Goal: Complete application form: Complete application form

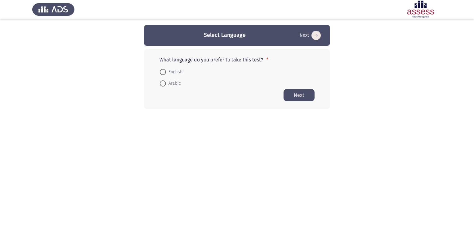
click at [174, 84] on span "Arabic" at bounding box center [173, 83] width 15 height 7
click at [166, 84] on input "Arabic" at bounding box center [163, 83] width 6 height 6
radio input "true"
click at [298, 96] on button "Next" at bounding box center [299, 95] width 31 height 12
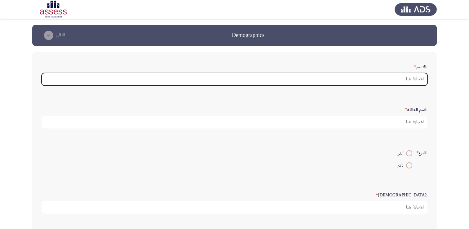
click at [230, 81] on input ":الاسم *" at bounding box center [235, 79] width 386 height 13
click at [150, 79] on input ":الاسم *" at bounding box center [235, 79] width 386 height 13
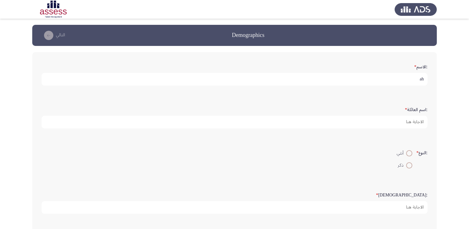
type input "a"
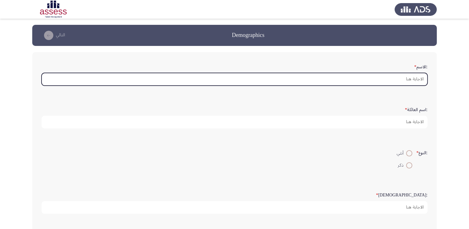
click at [416, 81] on input ":الاسم *" at bounding box center [235, 79] width 386 height 13
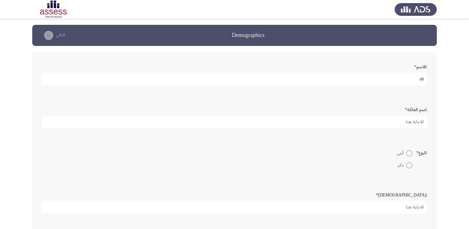
type input "a"
type input "[PERSON_NAME]"
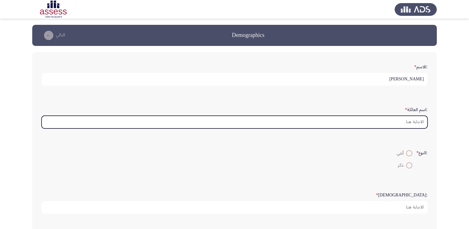
click at [413, 121] on input ":اسم العائلة *" at bounding box center [235, 122] width 386 height 13
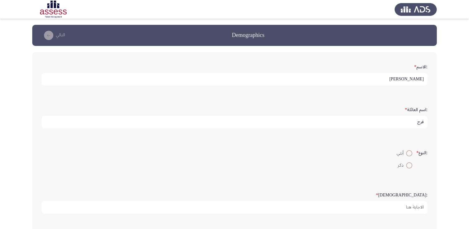
type input "فرج"
click at [410, 165] on span at bounding box center [410, 165] width 6 height 6
click at [410, 165] on input "ذكر" at bounding box center [410, 165] width 6 height 6
radio input "true"
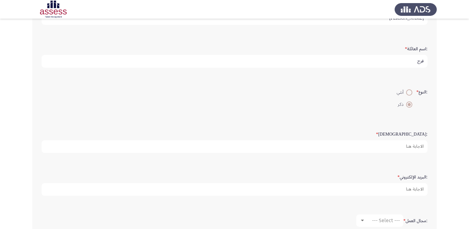
scroll to position [62, 0]
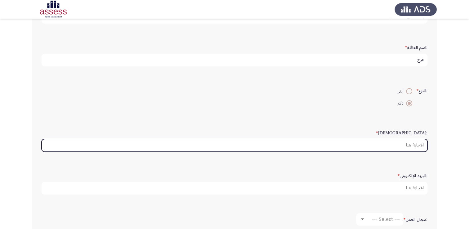
click at [391, 148] on input ":السن *" at bounding box center [235, 145] width 386 height 13
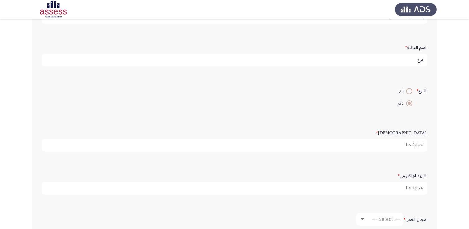
drag, startPoint x: 336, startPoint y: 159, endPoint x: 346, endPoint y: 168, distance: 13.4
click at [336, 161] on div ":البريد الإلكتروني *" at bounding box center [234, 182] width 393 height 43
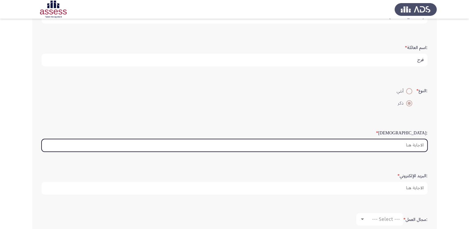
click at [411, 142] on input ":السن *" at bounding box center [235, 145] width 386 height 13
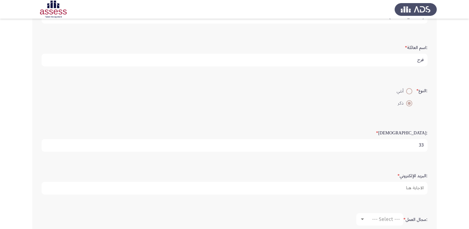
type input "33"
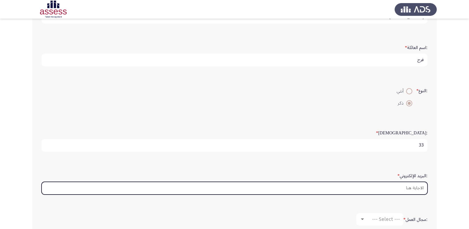
click at [412, 189] on input ":البريد الإلكتروني *" at bounding box center [235, 188] width 386 height 13
type input "[EMAIL_ADDRESS][DOMAIN_NAME]"
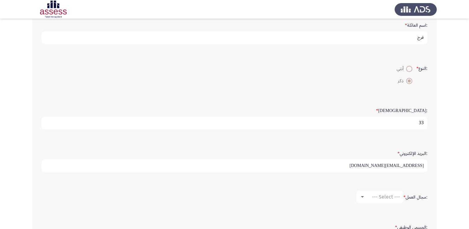
scroll to position [124, 0]
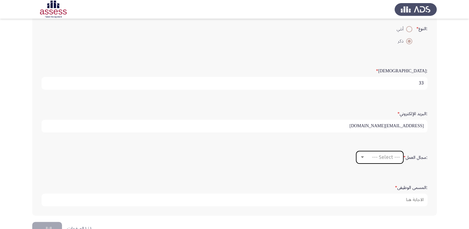
click at [362, 159] on mat-select "--- Select ---" at bounding box center [380, 157] width 47 height 12
click at [377, 156] on span "--- Select ---" at bounding box center [386, 157] width 28 height 6
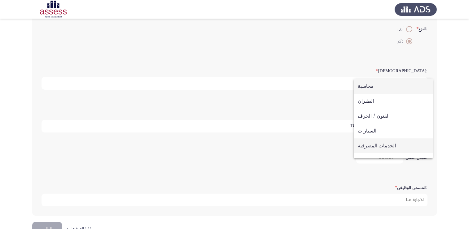
click at [384, 146] on span "الخدمات المصرفية" at bounding box center [393, 145] width 71 height 15
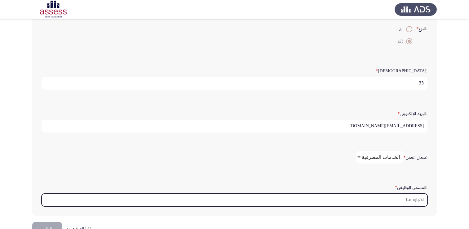
click at [410, 200] on input ":المسمى الوظيفى *" at bounding box center [235, 200] width 386 height 13
click at [402, 199] on input ":المسمى الوظيفى *" at bounding box center [235, 200] width 386 height 13
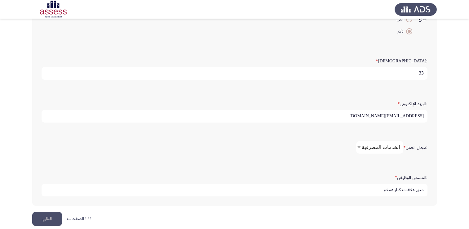
scroll to position [139, 0]
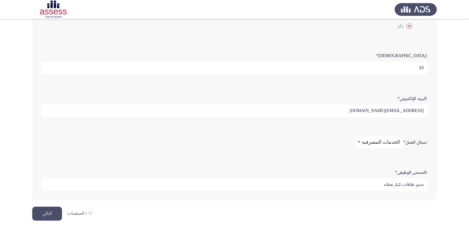
type input "مدير علاقات كبار عملاء"
click at [49, 211] on button "التالي" at bounding box center [47, 214] width 30 height 14
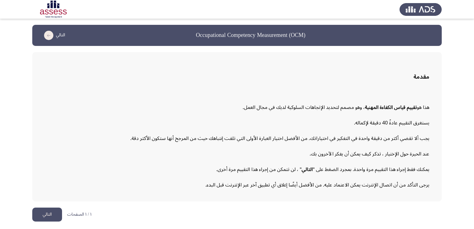
click at [52, 214] on button "التالي" at bounding box center [47, 215] width 30 height 14
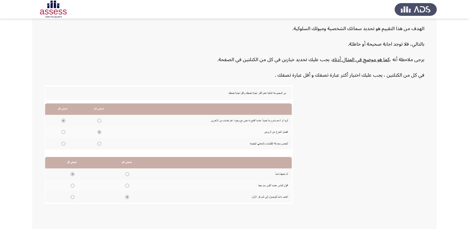
scroll to position [73, 0]
click at [99, 144] on img at bounding box center [169, 145] width 248 height 119
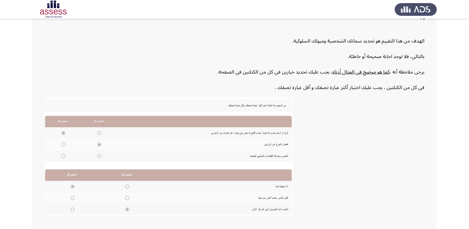
scroll to position [62, 0]
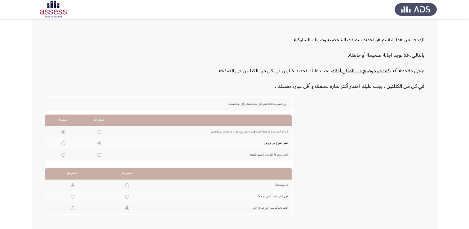
click at [340, 108] on p at bounding box center [235, 158] width 380 height 122
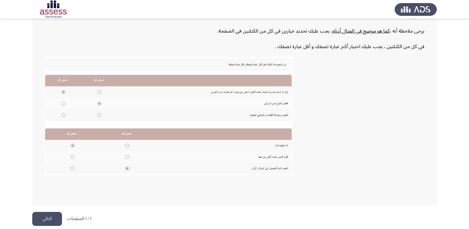
scroll to position [104, 0]
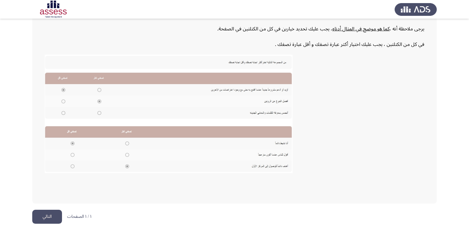
click at [52, 213] on button "التالي" at bounding box center [47, 217] width 30 height 14
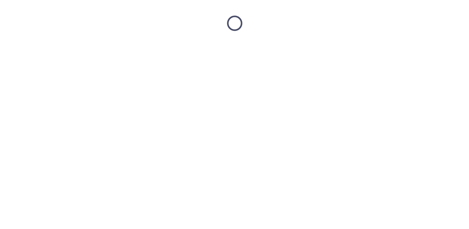
scroll to position [0, 0]
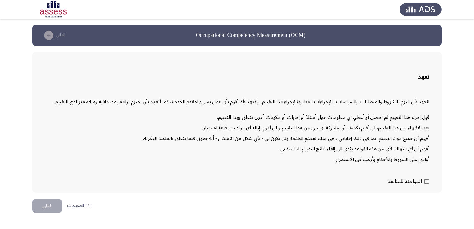
click at [426, 181] on span at bounding box center [427, 181] width 5 height 5
click at [427, 184] on input "الموافقة للمتابعة" at bounding box center [427, 184] width 0 height 0
checkbox input "true"
click at [48, 204] on button "التالي" at bounding box center [47, 206] width 30 height 14
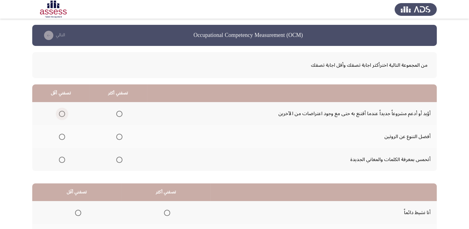
click at [60, 115] on span "Select an option" at bounding box center [62, 114] width 6 height 6
click at [60, 115] on input "Select an option" at bounding box center [62, 114] width 6 height 6
click at [120, 159] on span "Select an option" at bounding box center [119, 160] width 6 height 6
click at [120, 159] on input "Select an option" at bounding box center [119, 160] width 6 height 6
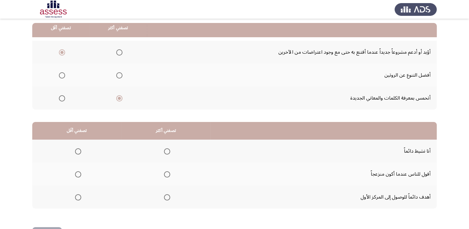
scroll to position [62, 0]
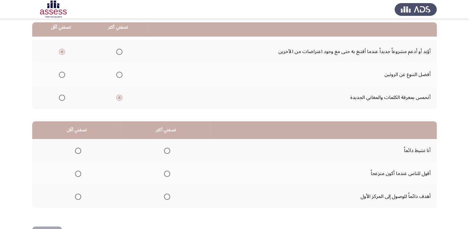
click at [121, 74] on span "Select an option" at bounding box center [119, 75] width 6 height 6
click at [121, 74] on input "Select an option" at bounding box center [119, 75] width 6 height 6
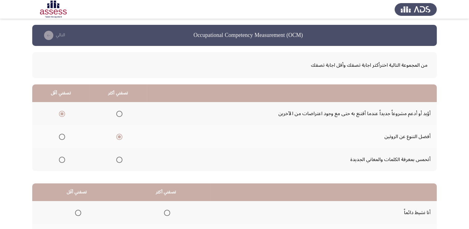
scroll to position [31, 0]
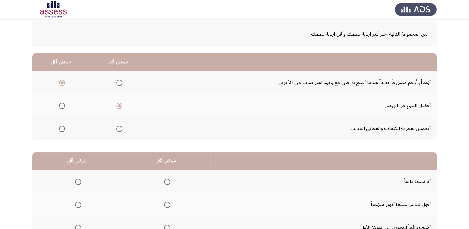
click at [117, 84] on span "Select an option" at bounding box center [119, 83] width 6 height 6
click at [117, 84] on input "Select an option" at bounding box center [119, 83] width 6 height 6
click at [62, 106] on span "Select an option" at bounding box center [62, 106] width 6 height 6
click at [62, 106] on input "Select an option" at bounding box center [62, 106] width 6 height 6
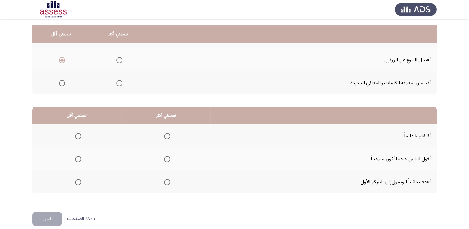
scroll to position [83, 0]
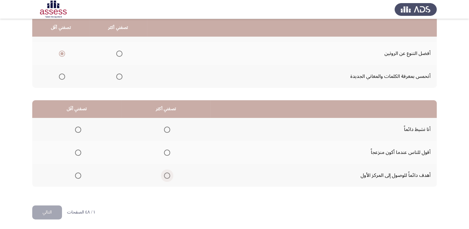
click at [165, 176] on span "Select an option" at bounding box center [167, 176] width 6 height 6
click at [165, 176] on input "Select an option" at bounding box center [167, 176] width 6 height 6
click at [75, 151] on span "Select an option" at bounding box center [78, 153] width 6 height 6
click at [75, 151] on input "Select an option" at bounding box center [78, 153] width 6 height 6
click at [58, 212] on button "التالي" at bounding box center [47, 212] width 30 height 14
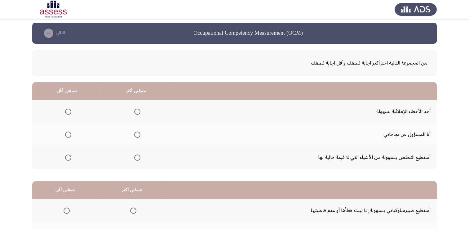
scroll to position [0, 0]
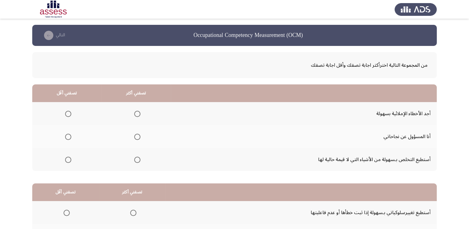
click at [138, 135] on span "Select an option" at bounding box center [137, 137] width 6 height 6
click at [138, 135] on input "Select an option" at bounding box center [137, 137] width 6 height 6
click at [65, 161] on span "Select an option" at bounding box center [68, 160] width 6 height 6
click at [65, 161] on input "Select an option" at bounding box center [68, 160] width 6 height 6
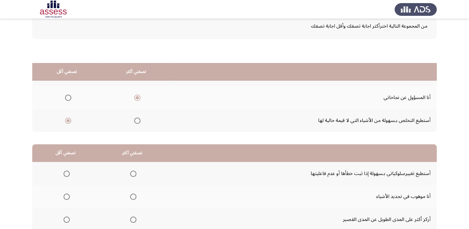
scroll to position [83, 0]
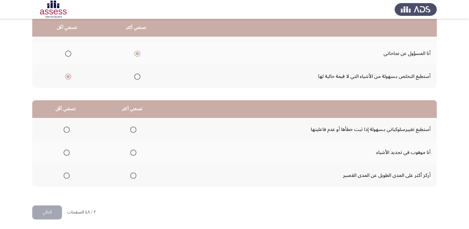
click at [134, 128] on span "Select an option" at bounding box center [133, 130] width 6 height 6
click at [134, 128] on input "Select an option" at bounding box center [133, 130] width 6 height 6
click at [66, 152] on span "Select an option" at bounding box center [67, 153] width 6 height 6
click at [66, 152] on input "Select an option" at bounding box center [67, 153] width 6 height 6
click at [47, 210] on button "التالي" at bounding box center [47, 212] width 30 height 14
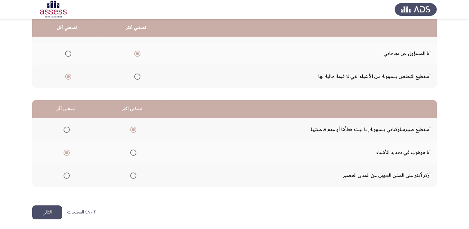
scroll to position [0, 0]
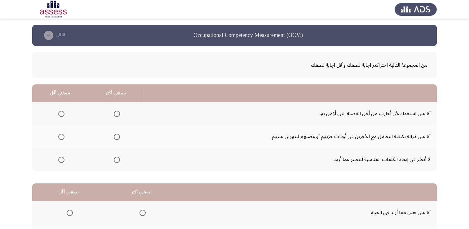
click at [119, 137] on span "Select an option" at bounding box center [117, 137] width 6 height 6
click at [119, 137] on input "Select an option" at bounding box center [117, 137] width 6 height 6
click at [60, 158] on span "Select an option" at bounding box center [61, 160] width 6 height 6
click at [60, 158] on input "Select an option" at bounding box center [61, 160] width 6 height 6
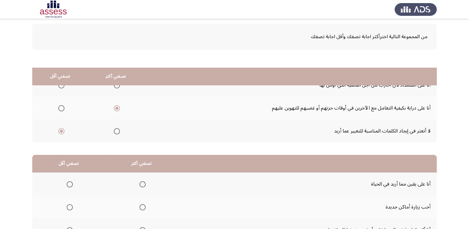
scroll to position [83, 0]
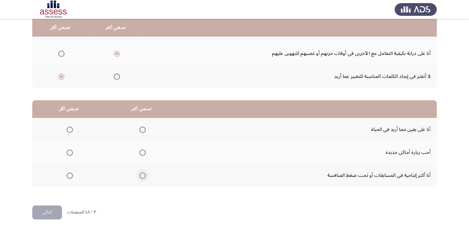
click at [141, 176] on span "Select an option" at bounding box center [143, 176] width 6 height 6
click at [141, 176] on input "Select an option" at bounding box center [143, 176] width 6 height 6
click at [66, 128] on label "Select an option" at bounding box center [68, 130] width 9 height 6
click at [67, 128] on input "Select an option" at bounding box center [70, 130] width 6 height 6
click at [59, 209] on button "التالي" at bounding box center [47, 212] width 30 height 14
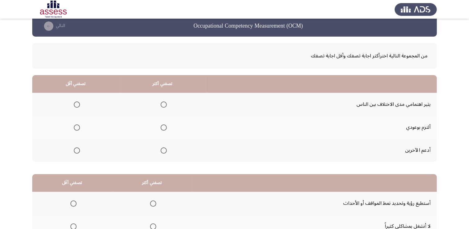
scroll to position [0, 0]
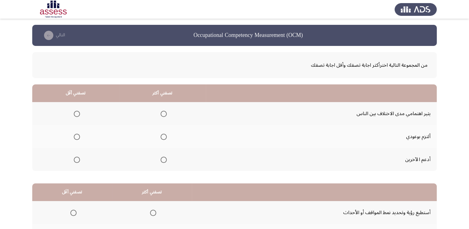
click at [166, 112] on th at bounding box center [162, 113] width 87 height 23
click at [161, 114] on span "Select an option" at bounding box center [164, 114] width 6 height 6
click at [161, 114] on input "Select an option" at bounding box center [164, 114] width 6 height 6
click at [161, 137] on span "Select an option" at bounding box center [164, 137] width 6 height 6
click at [161, 137] on input "Select an option" at bounding box center [164, 137] width 6 height 6
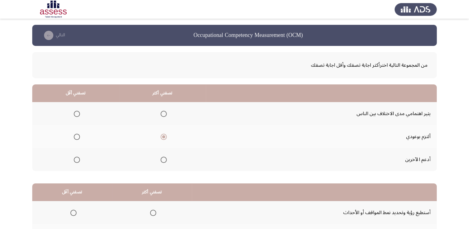
click at [161, 108] on mat-radio-group "Select an option" at bounding box center [162, 113] width 9 height 11
click at [161, 111] on span "Select an option" at bounding box center [164, 114] width 6 height 6
click at [161, 111] on input "Select an option" at bounding box center [164, 114] width 6 height 6
click at [77, 160] on span "Select an option" at bounding box center [77, 160] width 6 height 6
click at [77, 160] on input "Select an option" at bounding box center [77, 160] width 6 height 6
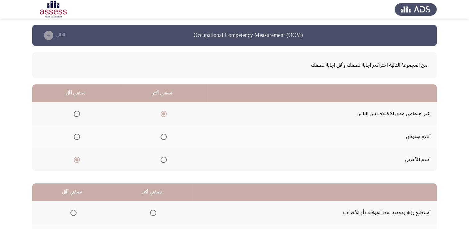
scroll to position [62, 0]
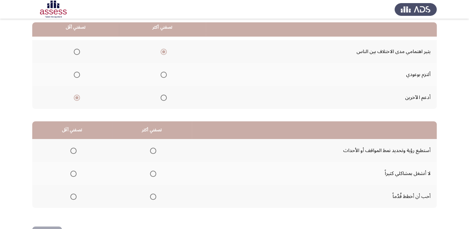
click at [154, 196] on span "Select an option" at bounding box center [153, 197] width 6 height 6
click at [154, 196] on input "Select an option" at bounding box center [153, 197] width 6 height 6
click at [73, 174] on span "Select an option" at bounding box center [73, 174] width 6 height 6
click at [73, 174] on input "Select an option" at bounding box center [73, 174] width 6 height 6
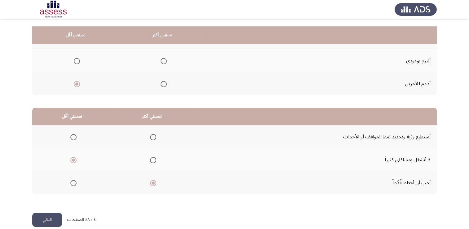
scroll to position [83, 0]
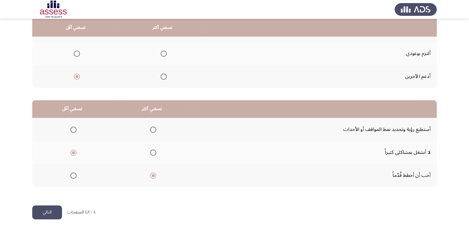
click at [52, 210] on button "التالي" at bounding box center [47, 212] width 30 height 14
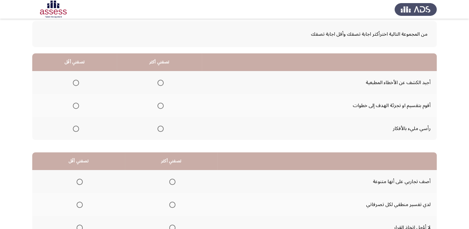
scroll to position [0, 0]
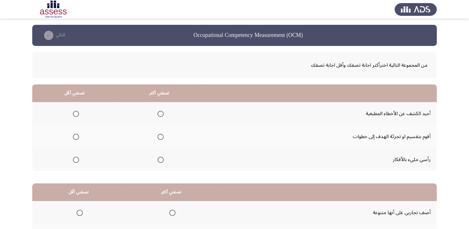
click at [159, 140] on mat-radio-group "Select an option" at bounding box center [159, 136] width 9 height 11
click at [159, 139] on span "Select an option" at bounding box center [161, 137] width 6 height 6
click at [159, 139] on input "Select an option" at bounding box center [161, 137] width 6 height 6
click at [73, 110] on mat-radio-button "Select an option" at bounding box center [74, 113] width 9 height 7
click at [75, 113] on span "Select an option" at bounding box center [76, 114] width 6 height 6
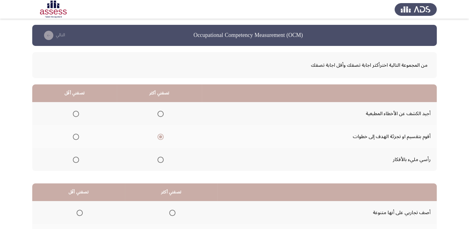
click at [75, 113] on input "Select an option" at bounding box center [76, 114] width 6 height 6
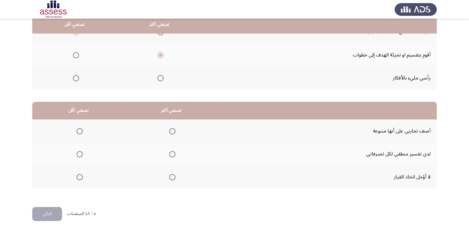
scroll to position [83, 0]
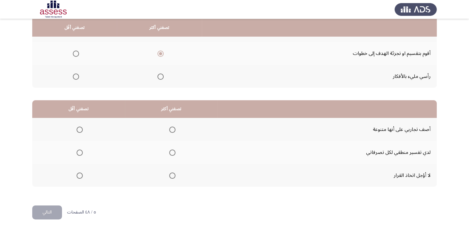
click at [171, 127] on span "Select an option" at bounding box center [172, 130] width 6 height 6
click at [171, 127] on input "Select an option" at bounding box center [172, 130] width 6 height 6
click at [77, 175] on span "Select an option" at bounding box center [80, 176] width 6 height 6
click at [77, 175] on input "Select an option" at bounding box center [80, 176] width 6 height 6
click at [53, 213] on button "التالي" at bounding box center [47, 212] width 30 height 14
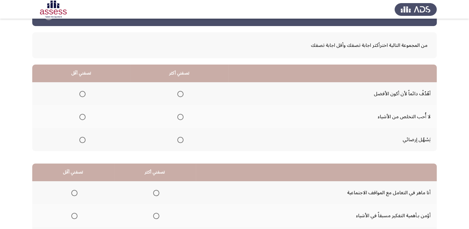
scroll to position [31, 0]
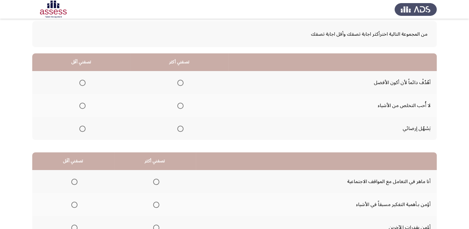
click at [177, 82] on span "Select an option" at bounding box center [180, 83] width 6 height 6
click at [177, 82] on input "Select an option" at bounding box center [180, 83] width 6 height 6
click at [82, 130] on span "Select an option" at bounding box center [82, 129] width 6 height 6
click at [82, 130] on input "Select an option" at bounding box center [82, 129] width 6 height 6
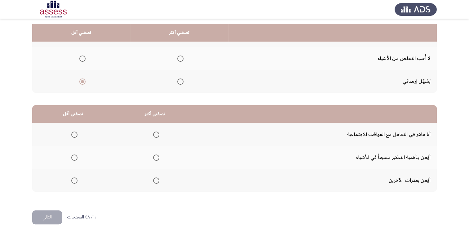
scroll to position [83, 0]
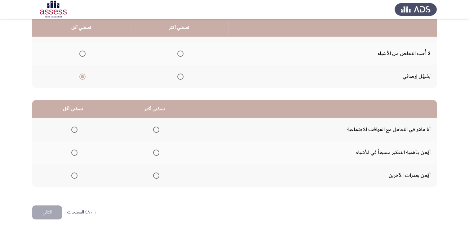
click at [158, 152] on span "Select an option" at bounding box center [156, 153] width 6 height 6
click at [158, 152] on input "Select an option" at bounding box center [156, 153] width 6 height 6
click at [72, 131] on span "Select an option" at bounding box center [74, 130] width 6 height 6
click at [72, 131] on input "Select an option" at bounding box center [74, 130] width 6 height 6
click at [60, 208] on button "التالي" at bounding box center [47, 212] width 30 height 14
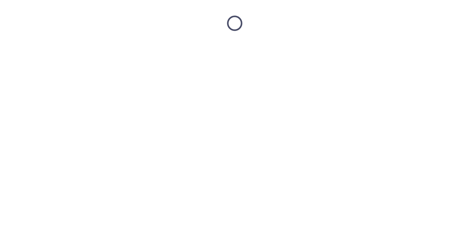
scroll to position [0, 0]
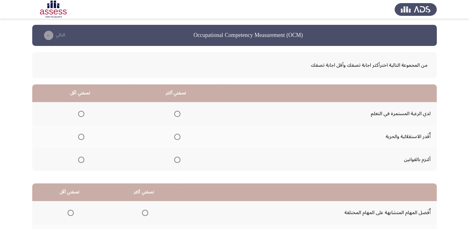
click at [177, 113] on span "Select an option" at bounding box center [177, 114] width 6 height 6
click at [177, 113] on input "Select an option" at bounding box center [177, 114] width 6 height 6
click at [82, 137] on span "Select an option" at bounding box center [81, 137] width 6 height 6
click at [82, 137] on input "Select an option" at bounding box center [81, 137] width 6 height 6
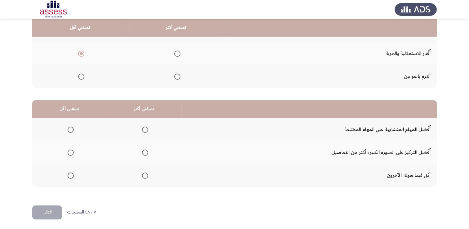
click at [71, 127] on span "Select an option" at bounding box center [71, 130] width 6 height 6
click at [71, 127] on input "Select an option" at bounding box center [71, 130] width 6 height 6
click at [145, 151] on span "Select an option" at bounding box center [145, 153] width 6 height 6
click at [145, 151] on input "Select an option" at bounding box center [145, 153] width 6 height 6
click at [61, 212] on button "التالي" at bounding box center [47, 212] width 30 height 14
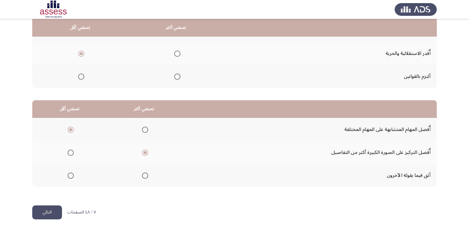
scroll to position [0, 0]
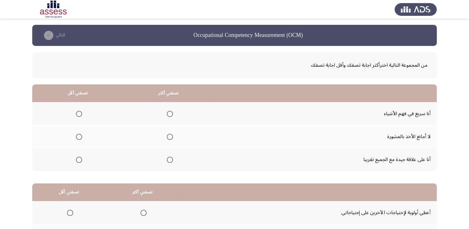
click at [168, 135] on span "Select an option" at bounding box center [170, 137] width 6 height 6
click at [168, 135] on input "Select an option" at bounding box center [170, 137] width 6 height 6
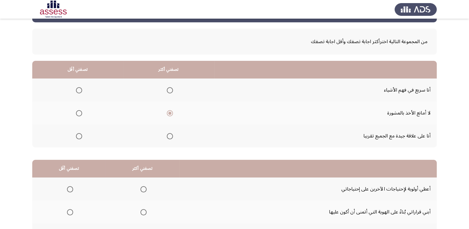
scroll to position [62, 0]
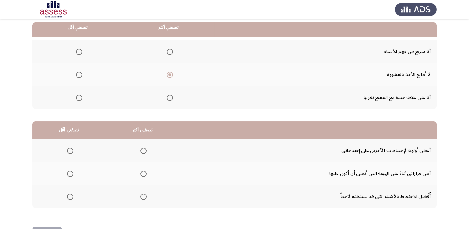
click at [168, 53] on span "Select an option" at bounding box center [170, 52] width 6 height 6
click at [168, 53] on input "Select an option" at bounding box center [170, 52] width 6 height 6
click at [80, 99] on span "Select an option" at bounding box center [79, 98] width 6 height 6
click at [80, 99] on input "Select an option" at bounding box center [79, 98] width 6 height 6
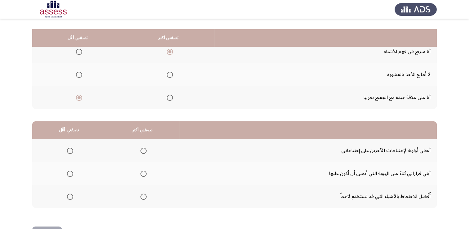
scroll to position [83, 0]
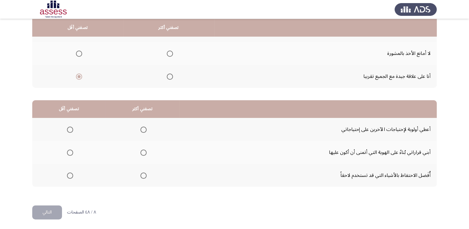
click at [79, 56] on span "Select an option" at bounding box center [79, 54] width 6 height 6
click at [79, 56] on input "Select an option" at bounding box center [79, 54] width 6 height 6
click at [71, 128] on span "Select an option" at bounding box center [70, 130] width 6 height 6
click at [71, 128] on input "Select an option" at bounding box center [70, 130] width 6 height 6
click at [141, 127] on span "Select an option" at bounding box center [144, 130] width 6 height 6
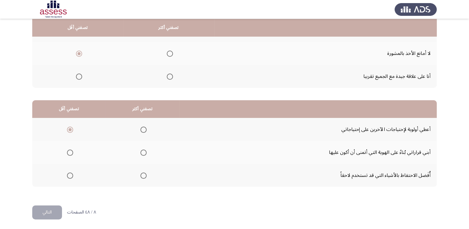
click at [141, 127] on input "Select an option" at bounding box center [144, 130] width 6 height 6
click at [71, 174] on span "Select an option" at bounding box center [70, 176] width 6 height 6
click at [71, 174] on input "Select an option" at bounding box center [70, 176] width 6 height 6
click at [55, 209] on button "التالي" at bounding box center [47, 212] width 30 height 14
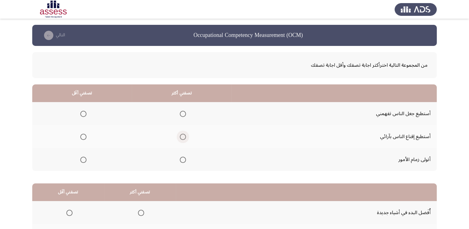
click at [182, 139] on span "Select an option" at bounding box center [183, 137] width 6 height 6
click at [182, 139] on input "Select an option" at bounding box center [183, 137] width 6 height 6
click at [83, 112] on span "Select an option" at bounding box center [83, 114] width 6 height 6
click at [83, 112] on input "Select an option" at bounding box center [83, 114] width 6 height 6
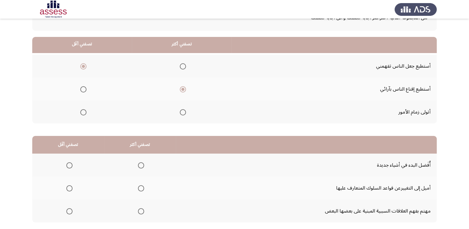
scroll to position [83, 0]
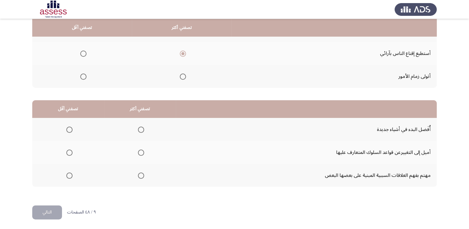
click at [138, 152] on span "Select an option" at bounding box center [141, 153] width 6 height 6
click at [138, 152] on input "Select an option" at bounding box center [141, 153] width 6 height 6
click at [138, 129] on span "Select an option" at bounding box center [141, 130] width 6 height 6
click at [138, 129] on input "Select an option" at bounding box center [141, 130] width 6 height 6
click at [67, 154] on span "Select an option" at bounding box center [69, 153] width 6 height 6
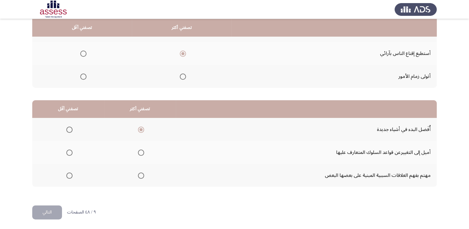
click at [67, 154] on input "Select an option" at bounding box center [69, 153] width 6 height 6
click at [70, 177] on span "Select an option" at bounding box center [69, 176] width 6 height 6
click at [70, 177] on input "Select an option" at bounding box center [69, 176] width 6 height 6
click at [51, 213] on button "التالي" at bounding box center [47, 212] width 30 height 14
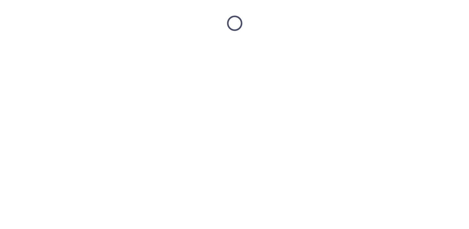
scroll to position [0, 0]
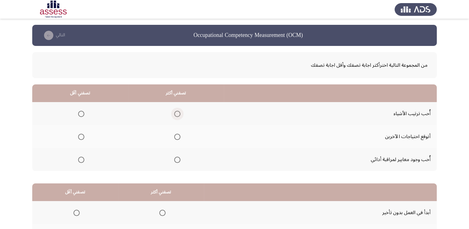
click at [174, 115] on span "Select an option" at bounding box center [177, 114] width 6 height 6
click at [174, 115] on input "Select an option" at bounding box center [177, 114] width 6 height 6
click at [175, 158] on span "Select an option" at bounding box center [177, 160] width 6 height 6
click at [175, 158] on input "Select an option" at bounding box center [177, 160] width 6 height 6
click at [80, 138] on span "Select an option" at bounding box center [81, 137] width 6 height 6
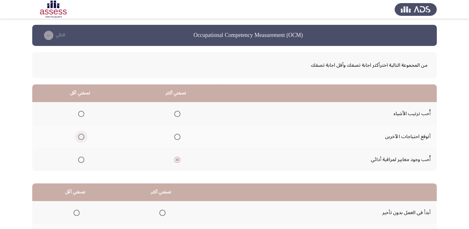
click at [80, 138] on input "Select an option" at bounding box center [81, 137] width 6 height 6
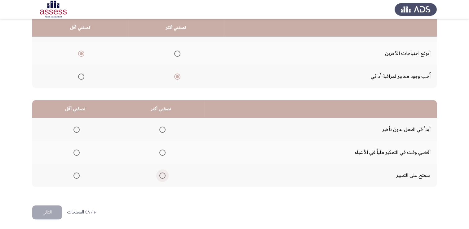
click at [164, 175] on span "Select an option" at bounding box center [162, 176] width 6 height 6
click at [164, 175] on input "Select an option" at bounding box center [162, 176] width 6 height 6
click at [75, 153] on span "Select an option" at bounding box center [77, 153] width 6 height 6
click at [75, 153] on input "Select an option" at bounding box center [77, 153] width 6 height 6
click at [55, 214] on button "التالي" at bounding box center [47, 212] width 30 height 14
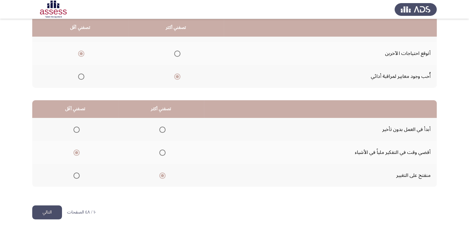
scroll to position [0, 0]
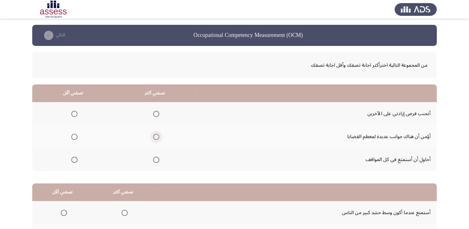
click at [154, 136] on span "Select an option" at bounding box center [156, 137] width 6 height 6
click at [154, 136] on input "Select an option" at bounding box center [156, 137] width 6 height 6
click at [70, 112] on label "Select an option" at bounding box center [73, 114] width 9 height 6
click at [71, 112] on input "Select an option" at bounding box center [74, 114] width 6 height 6
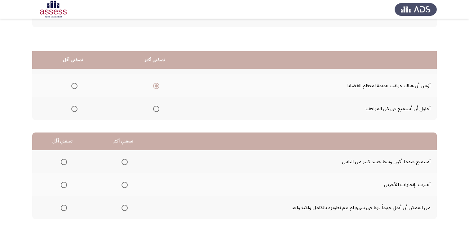
scroll to position [83, 0]
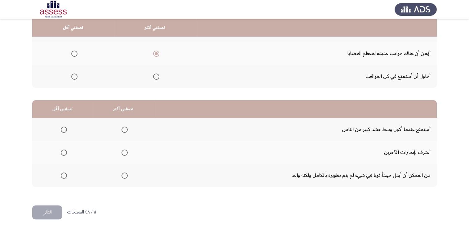
click at [124, 153] on span "Select an option" at bounding box center [125, 153] width 6 height 6
click at [124, 153] on input "Select an option" at bounding box center [125, 153] width 6 height 6
click at [65, 174] on span "Select an option" at bounding box center [64, 176] width 6 height 6
click at [65, 174] on input "Select an option" at bounding box center [64, 176] width 6 height 6
click at [52, 207] on button "التالي" at bounding box center [47, 212] width 30 height 14
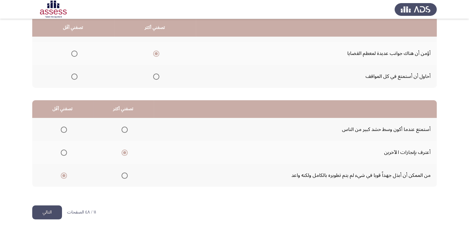
scroll to position [0, 0]
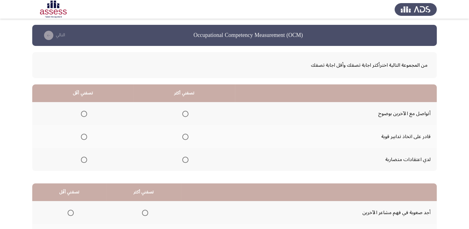
click at [187, 136] on span "Select an option" at bounding box center [185, 137] width 6 height 6
click at [187, 136] on input "Select an option" at bounding box center [185, 137] width 6 height 6
click at [83, 160] on span "Select an option" at bounding box center [84, 160] width 6 height 6
click at [83, 160] on input "Select an option" at bounding box center [84, 160] width 6 height 6
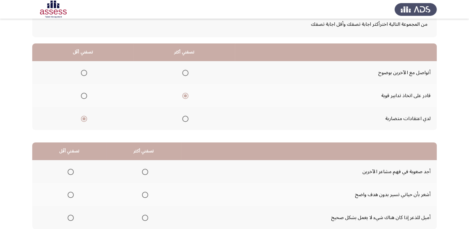
scroll to position [83, 0]
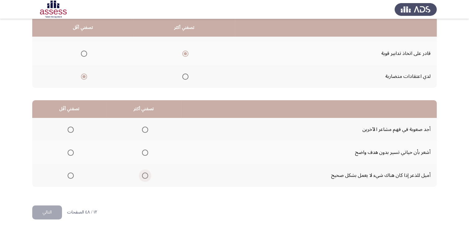
click at [144, 177] on span "Select an option" at bounding box center [145, 176] width 6 height 6
click at [144, 177] on input "Select an option" at bounding box center [145, 176] width 6 height 6
click at [71, 127] on span "Select an option" at bounding box center [71, 130] width 6 height 6
click at [71, 127] on input "Select an option" at bounding box center [71, 130] width 6 height 6
click at [57, 208] on button "التالي" at bounding box center [47, 212] width 30 height 14
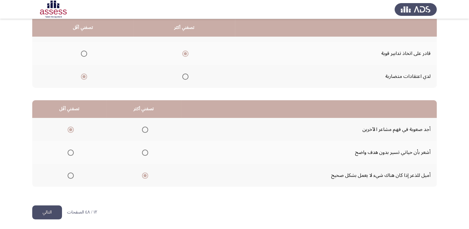
scroll to position [0, 0]
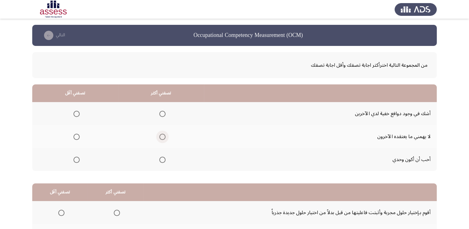
click at [163, 137] on span "Select an option" at bounding box center [162, 137] width 6 height 6
click at [163, 137] on input "Select an option" at bounding box center [162, 137] width 6 height 6
click at [74, 160] on span "Select an option" at bounding box center [77, 160] width 6 height 6
click at [74, 160] on input "Select an option" at bounding box center [77, 160] width 6 height 6
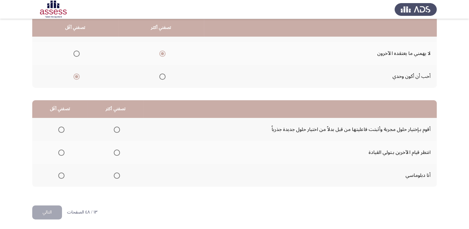
click at [114, 176] on span "Select an option" at bounding box center [117, 176] width 6 height 6
click at [114, 176] on input "Select an option" at bounding box center [117, 176] width 6 height 6
click at [117, 128] on span "Select an option" at bounding box center [117, 130] width 6 height 6
click at [117, 128] on input "Select an option" at bounding box center [117, 130] width 6 height 6
click at [62, 173] on span "Select an option" at bounding box center [61, 176] width 6 height 6
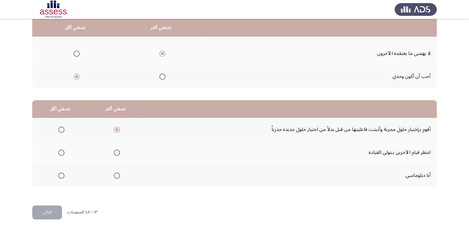
click at [62, 173] on input "Select an option" at bounding box center [61, 176] width 6 height 6
click at [60, 205] on button "التالي" at bounding box center [47, 212] width 30 height 14
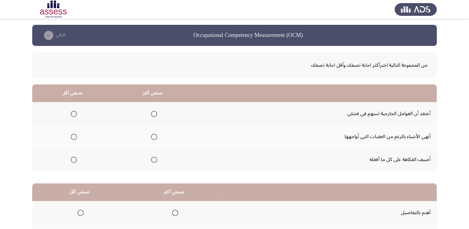
click at [153, 136] on span "Select an option" at bounding box center [154, 137] width 6 height 6
click at [153, 136] on input "Select an option" at bounding box center [154, 137] width 6 height 6
click at [74, 113] on span "Select an option" at bounding box center [74, 114] width 6 height 6
click at [74, 113] on input "Select an option" at bounding box center [74, 114] width 6 height 6
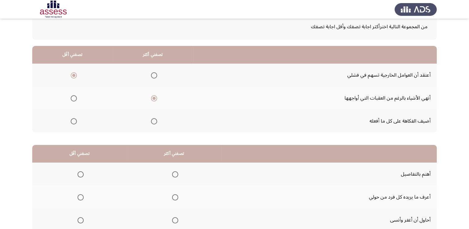
scroll to position [83, 0]
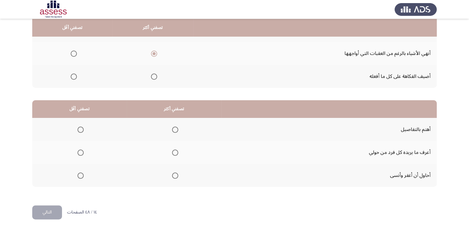
click at [176, 128] on span "Select an option" at bounding box center [175, 130] width 6 height 6
click at [176, 128] on input "Select an option" at bounding box center [175, 130] width 6 height 6
click at [81, 175] on span "Select an option" at bounding box center [81, 176] width 6 height 6
click at [81, 175] on input "Select an option" at bounding box center [81, 176] width 6 height 6
drag, startPoint x: 55, startPoint y: 213, endPoint x: 104, endPoint y: 218, distance: 49.0
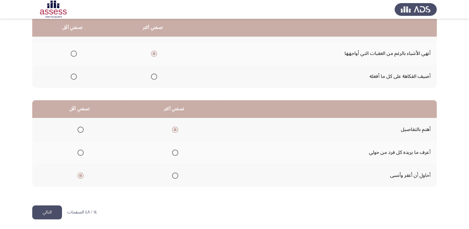
click at [55, 213] on button "التالي" at bounding box center [47, 212] width 30 height 14
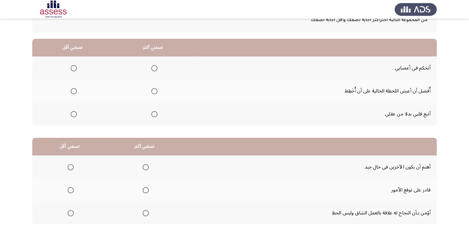
scroll to position [0, 0]
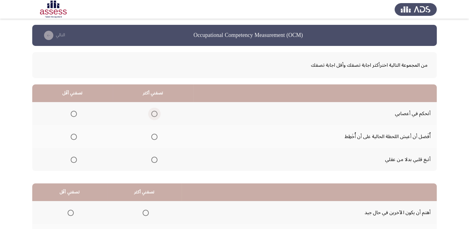
click at [154, 114] on span "Select an option" at bounding box center [154, 114] width 6 height 6
click at [154, 114] on input "Select an option" at bounding box center [154, 114] width 6 height 6
click at [74, 159] on span "Select an option" at bounding box center [74, 160] width 6 height 6
click at [74, 159] on input "Select an option" at bounding box center [74, 160] width 6 height 6
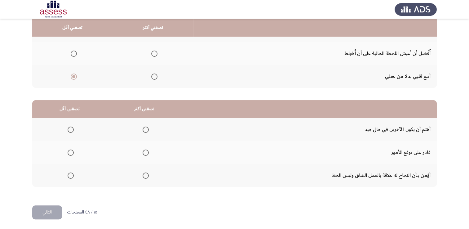
scroll to position [83, 0]
click at [146, 174] on span "Select an option" at bounding box center [146, 176] width 6 height 6
click at [146, 174] on input "Select an option" at bounding box center [146, 176] width 6 height 6
click at [68, 130] on span "Select an option" at bounding box center [71, 130] width 6 height 6
click at [68, 130] on input "Select an option" at bounding box center [71, 130] width 6 height 6
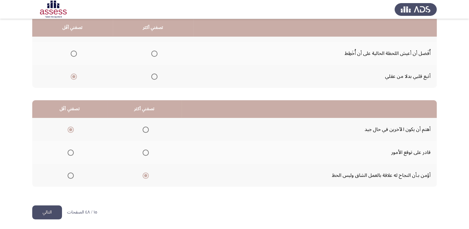
click at [56, 212] on button "التالي" at bounding box center [47, 212] width 30 height 14
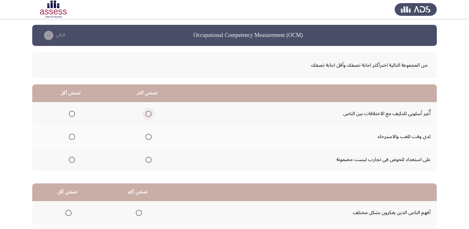
click at [146, 115] on span "Select an option" at bounding box center [149, 114] width 6 height 6
click at [146, 115] on input "Select an option" at bounding box center [149, 114] width 6 height 6
click at [70, 159] on span "Select an option" at bounding box center [72, 160] width 6 height 6
click at [70, 159] on input "Select an option" at bounding box center [72, 160] width 6 height 6
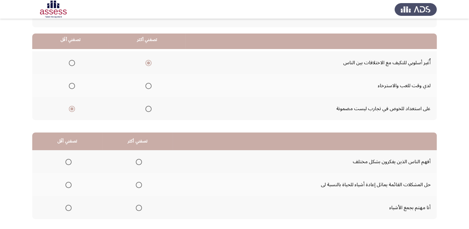
scroll to position [83, 0]
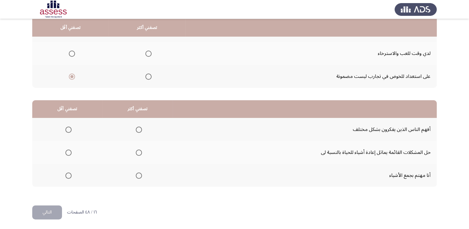
click at [138, 129] on span "Select an option" at bounding box center [139, 130] width 6 height 6
click at [138, 129] on input "Select an option" at bounding box center [139, 130] width 6 height 6
click at [69, 176] on span "Select an option" at bounding box center [68, 176] width 6 height 6
click at [69, 176] on input "Select an option" at bounding box center [68, 176] width 6 height 6
click at [68, 151] on span "Select an option" at bounding box center [68, 153] width 6 height 6
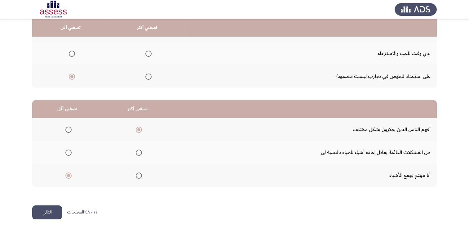
click at [68, 151] on input "Select an option" at bounding box center [68, 153] width 6 height 6
click at [60, 210] on button "التالي" at bounding box center [47, 212] width 30 height 14
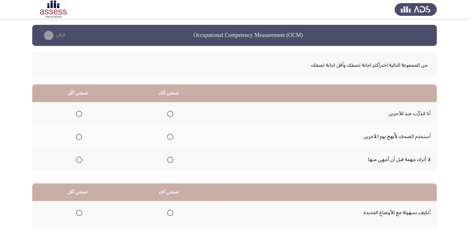
click at [169, 115] on span "Select an option" at bounding box center [170, 114] width 6 height 6
click at [169, 115] on input "Select an option" at bounding box center [170, 114] width 6 height 6
click at [78, 159] on span "Select an option" at bounding box center [79, 160] width 6 height 6
click at [78, 159] on input "Select an option" at bounding box center [79, 160] width 6 height 6
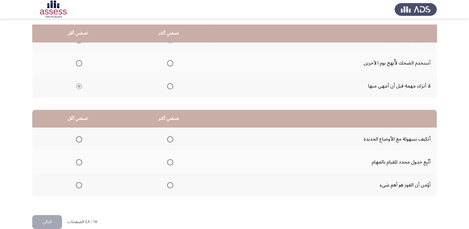
scroll to position [83, 0]
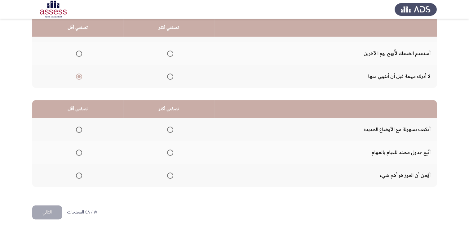
click at [170, 130] on span "Select an option" at bounding box center [170, 130] width 6 height 6
click at [170, 130] on input "Select an option" at bounding box center [170, 130] width 6 height 6
click at [76, 152] on span "Select an option" at bounding box center [79, 153] width 6 height 6
click at [76, 152] on input "Select an option" at bounding box center [79, 153] width 6 height 6
click at [52, 208] on button "التالي" at bounding box center [47, 212] width 30 height 14
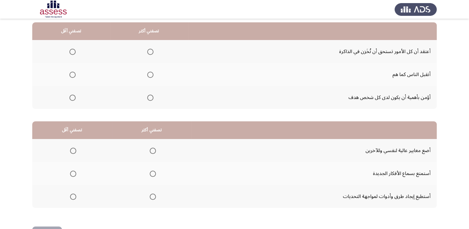
scroll to position [0, 0]
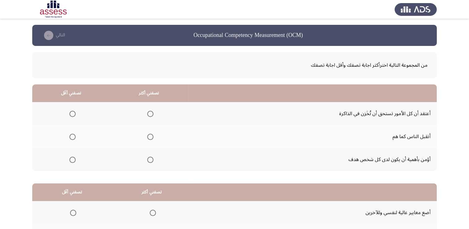
click at [147, 159] on label "Select an option" at bounding box center [149, 160] width 9 height 6
click at [147, 159] on input "Select an option" at bounding box center [150, 160] width 6 height 6
click at [71, 136] on span "Select an option" at bounding box center [73, 137] width 6 height 6
click at [71, 136] on input "Select an option" at bounding box center [73, 137] width 6 height 6
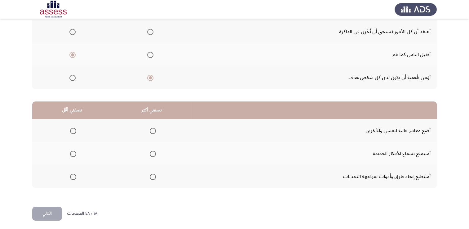
scroll to position [83, 0]
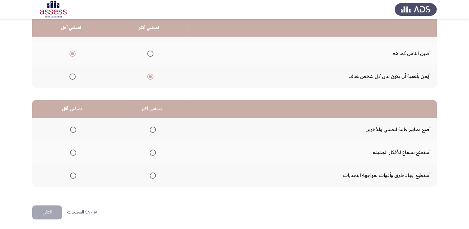
click at [152, 152] on span "Select an option" at bounding box center [153, 153] width 6 height 6
click at [152, 152] on input "Select an option" at bounding box center [153, 153] width 6 height 6
click at [72, 176] on span "Select an option" at bounding box center [73, 176] width 6 height 6
click at [72, 176] on input "Select an option" at bounding box center [73, 176] width 6 height 6
click at [54, 208] on button "التالي" at bounding box center [47, 212] width 30 height 14
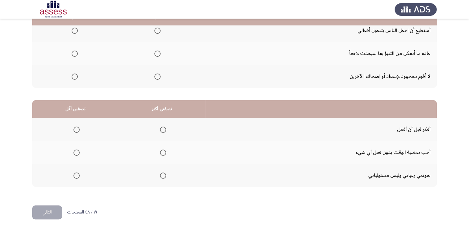
scroll to position [0, 0]
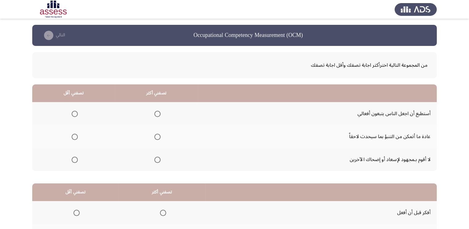
click at [157, 111] on span "Select an option" at bounding box center [158, 114] width 6 height 6
click at [157, 111] on input "Select an option" at bounding box center [158, 114] width 6 height 6
click at [76, 137] on span "Select an option" at bounding box center [75, 137] width 6 height 6
click at [76, 137] on input "Select an option" at bounding box center [75, 137] width 6 height 6
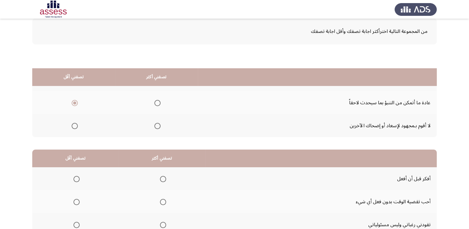
scroll to position [83, 0]
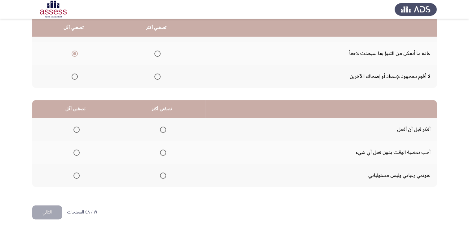
click at [163, 130] on span "Select an option" at bounding box center [163, 130] width 0 height 0
click at [161, 128] on input "Select an option" at bounding box center [163, 130] width 6 height 6
click at [78, 176] on span "Select an option" at bounding box center [77, 176] width 6 height 6
click at [78, 176] on input "Select an option" at bounding box center [77, 176] width 6 height 6
click at [47, 209] on button "التالي" at bounding box center [47, 212] width 30 height 14
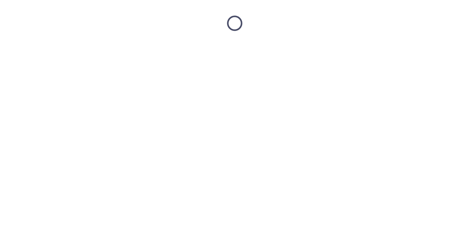
scroll to position [0, 0]
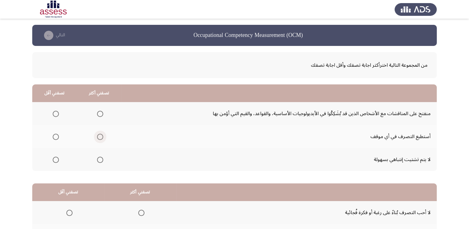
click at [101, 137] on span "Select an option" at bounding box center [100, 137] width 6 height 6
click at [101, 137] on input "Select an option" at bounding box center [100, 137] width 6 height 6
click at [57, 159] on span "Select an option" at bounding box center [56, 160] width 6 height 6
click at [57, 159] on input "Select an option" at bounding box center [56, 160] width 6 height 6
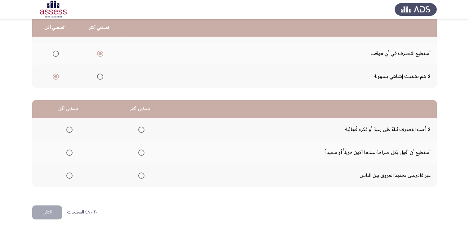
click at [143, 151] on span "Select an option" at bounding box center [141, 153] width 6 height 6
click at [143, 151] on input "Select an option" at bounding box center [141, 153] width 6 height 6
click at [71, 128] on span "Select an option" at bounding box center [69, 130] width 6 height 6
click at [71, 128] on input "Select an option" at bounding box center [69, 130] width 6 height 6
click at [69, 151] on span "Select an option" at bounding box center [69, 153] width 6 height 6
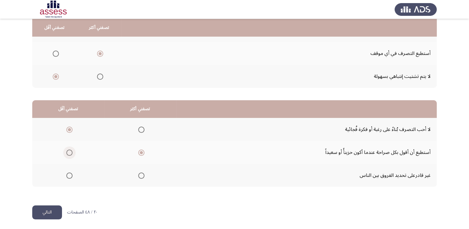
click at [69, 151] on input "Select an option" at bounding box center [69, 153] width 6 height 6
click at [138, 129] on span "Select an option" at bounding box center [141, 130] width 6 height 6
click at [138, 129] on input "Select an option" at bounding box center [141, 130] width 6 height 6
click at [49, 213] on button "التالي" at bounding box center [47, 212] width 30 height 14
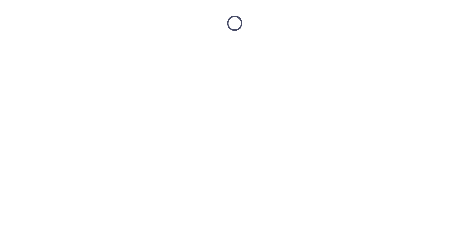
scroll to position [0, 0]
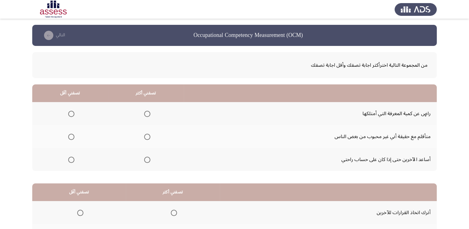
click at [147, 111] on span "Select an option" at bounding box center [147, 114] width 6 height 6
click at [147, 111] on input "Select an option" at bounding box center [147, 114] width 6 height 6
click at [74, 159] on span "Select an option" at bounding box center [71, 160] width 6 height 6
click at [74, 159] on input "Select an option" at bounding box center [71, 160] width 6 height 6
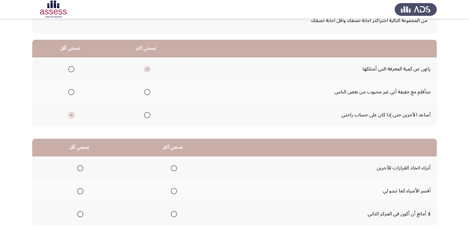
scroll to position [83, 0]
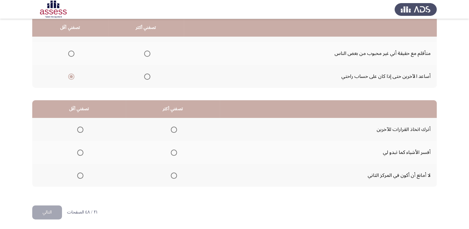
click at [175, 130] on span "Select an option" at bounding box center [174, 130] width 6 height 6
click at [175, 130] on input "Select an option" at bounding box center [174, 130] width 6 height 6
click at [82, 152] on span "Select an option" at bounding box center [80, 153] width 6 height 6
click at [82, 152] on input "Select an option" at bounding box center [80, 153] width 6 height 6
click at [52, 210] on button "التالي" at bounding box center [47, 212] width 30 height 14
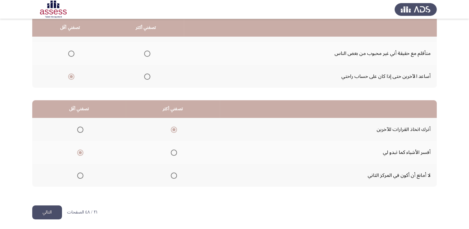
scroll to position [0, 0]
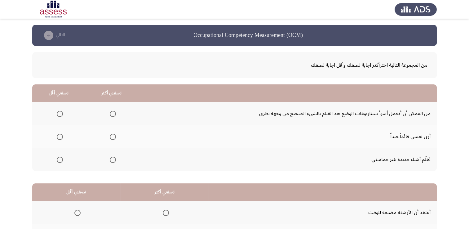
click at [113, 136] on span "Select an option" at bounding box center [113, 137] width 6 height 6
click at [113, 136] on input "Select an option" at bounding box center [113, 137] width 6 height 6
click at [58, 158] on span "Select an option" at bounding box center [60, 160] width 6 height 6
click at [58, 158] on input "Select an option" at bounding box center [60, 160] width 6 height 6
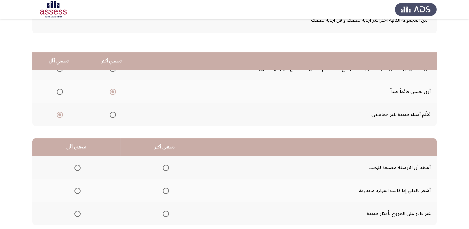
scroll to position [83, 0]
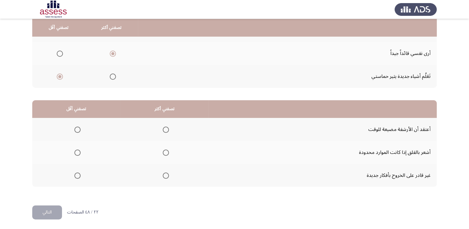
click at [164, 128] on span "Select an option" at bounding box center [166, 130] width 6 height 6
click at [164, 128] on input "Select an option" at bounding box center [166, 130] width 6 height 6
click at [77, 154] on span "Select an option" at bounding box center [77, 153] width 6 height 6
click at [77, 154] on input "Select an option" at bounding box center [77, 153] width 6 height 6
click at [55, 212] on button "التالي" at bounding box center [47, 212] width 30 height 14
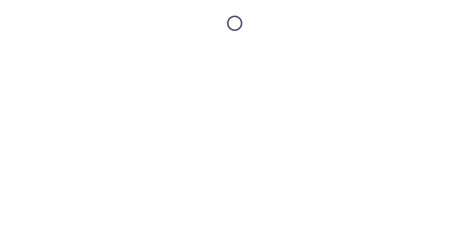
scroll to position [0, 0]
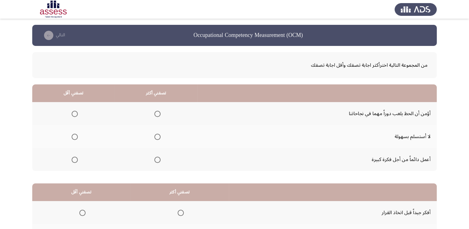
click at [156, 136] on span "Select an option" at bounding box center [158, 137] width 6 height 6
click at [156, 136] on input "Select an option" at bounding box center [158, 137] width 6 height 6
click at [74, 161] on span "Select an option" at bounding box center [75, 160] width 6 height 6
click at [74, 161] on input "Select an option" at bounding box center [75, 160] width 6 height 6
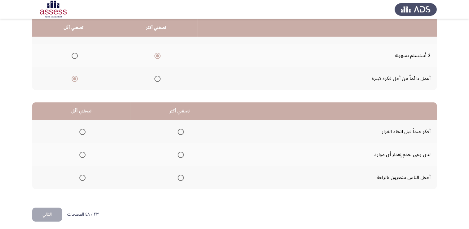
scroll to position [83, 0]
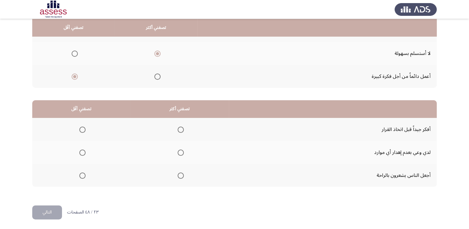
click at [179, 127] on span "Select an option" at bounding box center [181, 130] width 6 height 6
click at [179, 127] on input "Select an option" at bounding box center [181, 130] width 6 height 6
click at [84, 176] on span "Select an option" at bounding box center [82, 176] width 6 height 6
click at [84, 176] on input "Select an option" at bounding box center [82, 176] width 6 height 6
click at [55, 210] on button "التالي" at bounding box center [47, 212] width 30 height 14
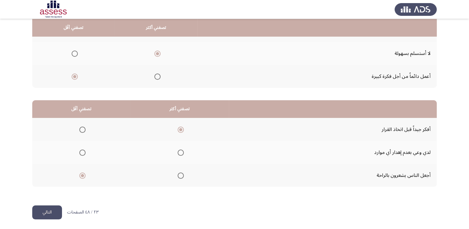
scroll to position [0, 0]
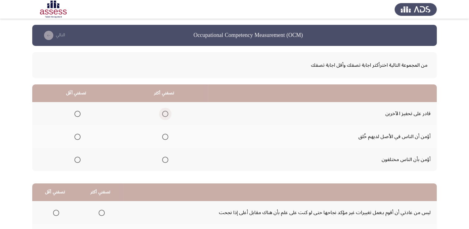
click at [165, 114] on span "Select an option" at bounding box center [165, 114] width 6 height 6
click at [165, 114] on input "Select an option" at bounding box center [165, 114] width 6 height 6
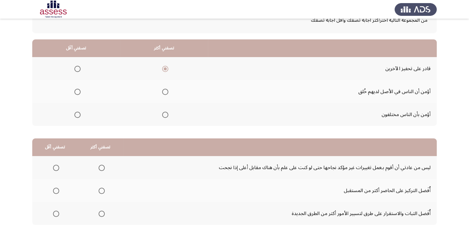
scroll to position [21, 0]
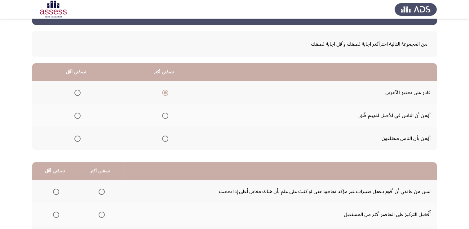
click at [80, 140] on span "Select an option" at bounding box center [77, 139] width 6 height 6
click at [80, 140] on input "Select an option" at bounding box center [77, 139] width 6 height 6
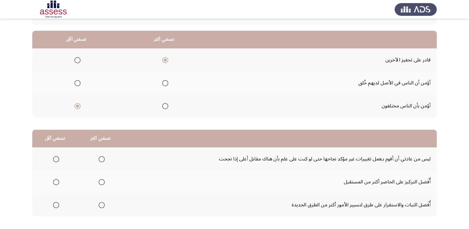
scroll to position [83, 0]
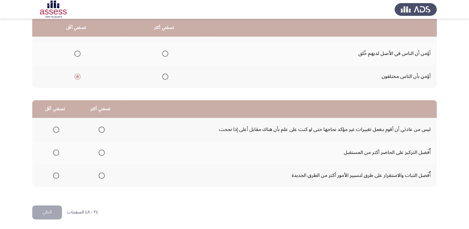
click at [103, 174] on span "Select an option" at bounding box center [102, 176] width 6 height 6
click at [103, 174] on input "Select an option" at bounding box center [102, 176] width 6 height 6
click at [55, 152] on span "Select an option" at bounding box center [56, 153] width 6 height 6
click at [55, 152] on input "Select an option" at bounding box center [56, 153] width 6 height 6
click at [53, 213] on button "التالي" at bounding box center [47, 212] width 30 height 14
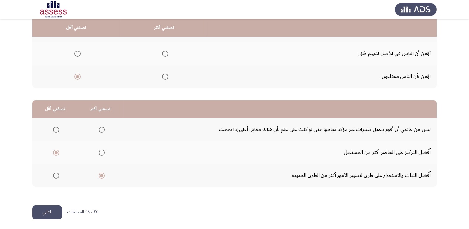
scroll to position [0, 0]
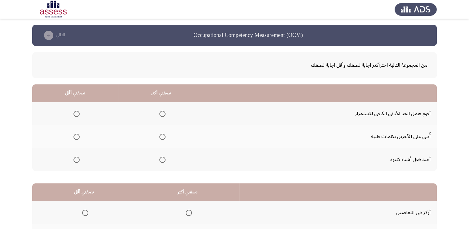
click at [164, 137] on span "Select an option" at bounding box center [162, 137] width 6 height 6
click at [164, 137] on input "Select an option" at bounding box center [162, 137] width 6 height 6
click at [165, 160] on th at bounding box center [161, 159] width 86 height 23
click at [162, 162] on span "Select an option" at bounding box center [162, 160] width 6 height 6
click at [162, 162] on input "Select an option" at bounding box center [162, 160] width 6 height 6
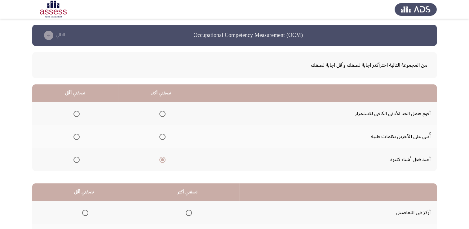
click at [78, 139] on span "Select an option" at bounding box center [77, 137] width 6 height 6
click at [78, 139] on input "Select an option" at bounding box center [77, 137] width 6 height 6
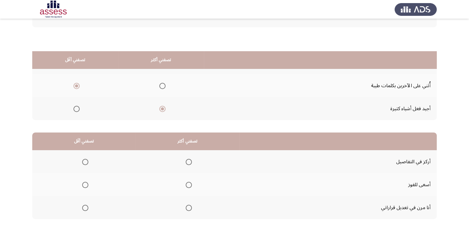
scroll to position [83, 0]
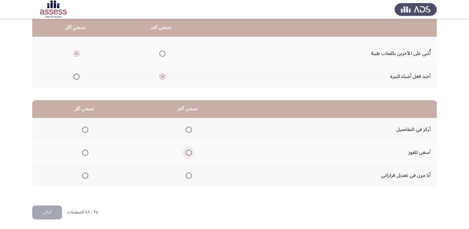
click at [188, 151] on span "Select an option" at bounding box center [189, 153] width 6 height 6
click at [188, 151] on input "Select an option" at bounding box center [189, 153] width 6 height 6
click at [83, 128] on span "Select an option" at bounding box center [85, 130] width 6 height 6
click at [83, 128] on input "Select an option" at bounding box center [85, 130] width 6 height 6
click at [53, 215] on button "التالي" at bounding box center [47, 212] width 30 height 14
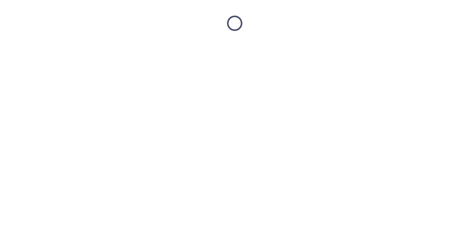
scroll to position [0, 0]
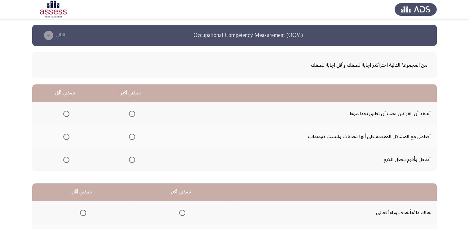
click at [130, 112] on span "Select an option" at bounding box center [132, 114] width 6 height 6
click at [130, 112] on input "Select an option" at bounding box center [132, 114] width 6 height 6
click at [63, 136] on span "Select an option" at bounding box center [66, 137] width 6 height 6
click at [63, 136] on input "Select an option" at bounding box center [66, 137] width 6 height 6
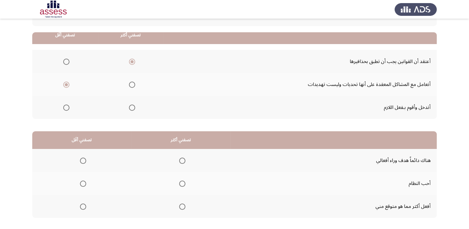
scroll to position [83, 0]
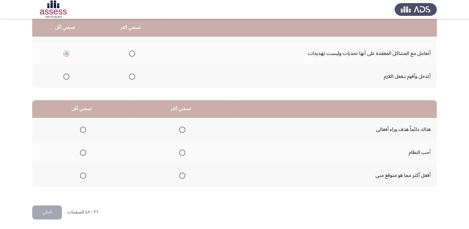
click at [181, 152] on span "Select an option" at bounding box center [182, 153] width 6 height 6
click at [181, 152] on input "Select an option" at bounding box center [182, 153] width 6 height 6
click at [82, 178] on mat-radio-group "Select an option" at bounding box center [82, 175] width 9 height 11
click at [82, 176] on span "Select an option" at bounding box center [83, 176] width 6 height 6
click at [82, 176] on input "Select an option" at bounding box center [83, 176] width 6 height 6
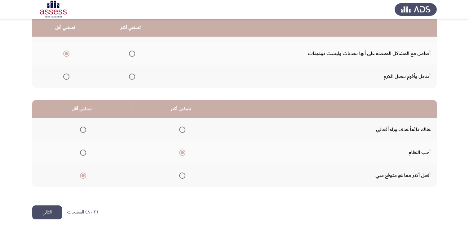
click at [55, 213] on button "التالي" at bounding box center [47, 212] width 30 height 14
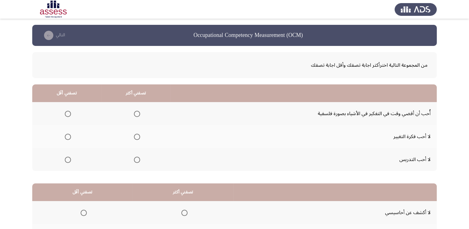
click at [135, 110] on mat-radio-button "Select an option" at bounding box center [136, 113] width 9 height 7
click at [134, 113] on span "Select an option" at bounding box center [137, 114] width 6 height 6
click at [134, 113] on input "Select an option" at bounding box center [137, 114] width 6 height 6
click at [66, 158] on span "Select an option" at bounding box center [68, 160] width 6 height 6
click at [66, 158] on input "Select an option" at bounding box center [68, 160] width 6 height 6
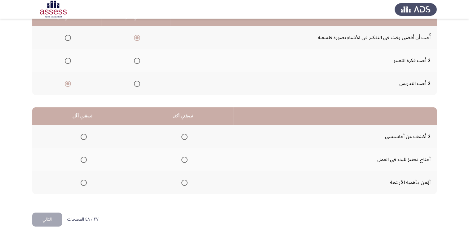
scroll to position [83, 0]
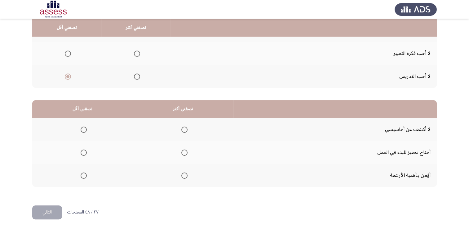
click at [182, 176] on span "Select an option" at bounding box center [185, 176] width 6 height 6
click at [182, 176] on input "Select an option" at bounding box center [185, 176] width 6 height 6
click at [83, 151] on span "Select an option" at bounding box center [84, 153] width 6 height 6
click at [83, 151] on input "Select an option" at bounding box center [84, 153] width 6 height 6
click at [47, 214] on button "التالي" at bounding box center [47, 212] width 30 height 14
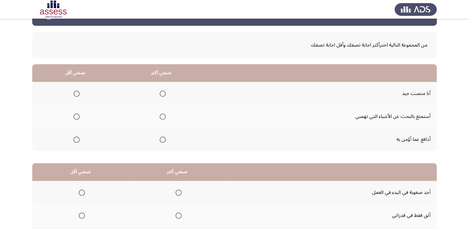
scroll to position [31, 0]
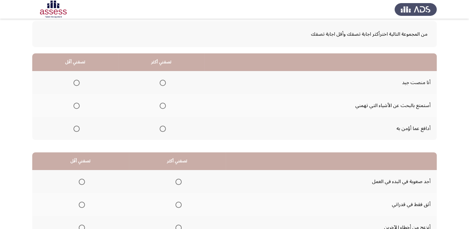
click at [162, 126] on span "Select an option" at bounding box center [163, 129] width 6 height 6
click at [162, 126] on input "Select an option" at bounding box center [163, 129] width 6 height 6
click at [74, 82] on span "Select an option" at bounding box center [77, 83] width 6 height 6
click at [74, 82] on input "Select an option" at bounding box center [77, 83] width 6 height 6
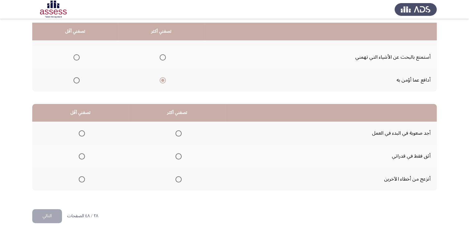
scroll to position [83, 0]
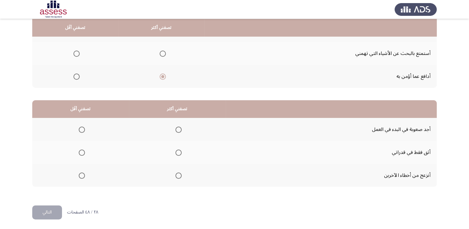
click at [82, 176] on span "Select an option" at bounding box center [82, 176] width 6 height 6
click at [82, 176] on input "Select an option" at bounding box center [82, 176] width 6 height 6
click at [184, 151] on th at bounding box center [177, 152] width 97 height 23
click at [178, 152] on span "Select an option" at bounding box center [179, 153] width 6 height 6
click at [178, 152] on input "Select an option" at bounding box center [179, 153] width 6 height 6
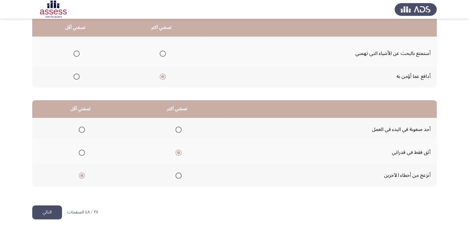
click at [60, 211] on button "التالي" at bounding box center [47, 212] width 30 height 14
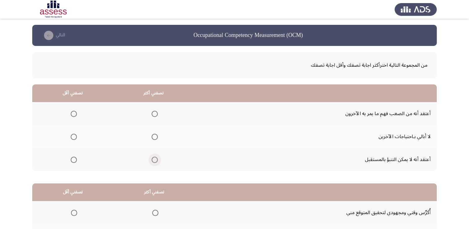
click at [152, 159] on span "Select an option" at bounding box center [155, 160] width 6 height 6
click at [152, 159] on input "Select an option" at bounding box center [155, 160] width 6 height 6
click at [75, 114] on span "Select an option" at bounding box center [74, 114] width 6 height 6
click at [75, 114] on input "Select an option" at bounding box center [74, 114] width 6 height 6
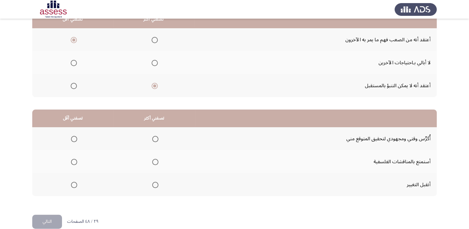
scroll to position [83, 0]
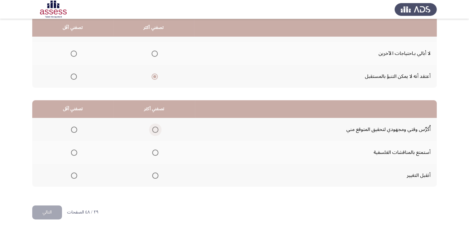
click at [152, 128] on span "Select an option" at bounding box center [155, 130] width 6 height 6
click at [152, 128] on input "Select an option" at bounding box center [155, 130] width 6 height 6
click at [69, 176] on label "Select an option" at bounding box center [73, 176] width 9 height 6
click at [71, 176] on input "Select an option" at bounding box center [74, 176] width 6 height 6
click at [54, 211] on button "التالي" at bounding box center [47, 212] width 30 height 14
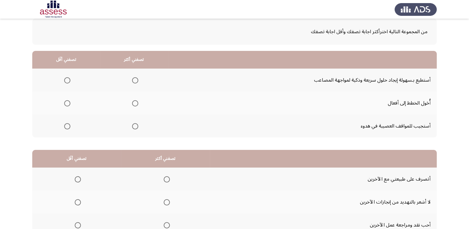
scroll to position [0, 0]
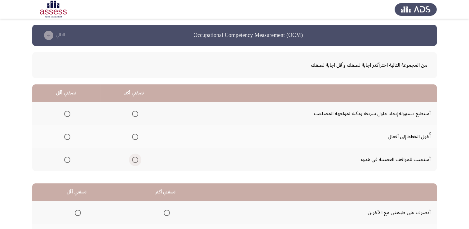
click at [133, 157] on span "Select an option" at bounding box center [135, 160] width 6 height 6
click at [133, 157] on input "Select an option" at bounding box center [135, 160] width 6 height 6
click at [64, 112] on span "Select an option" at bounding box center [67, 114] width 6 height 6
click at [64, 112] on input "Select an option" at bounding box center [67, 114] width 6 height 6
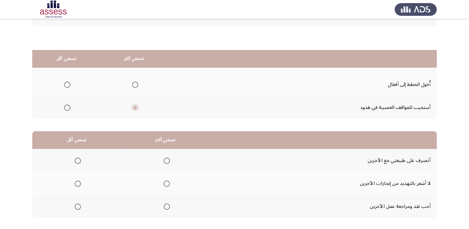
scroll to position [83, 0]
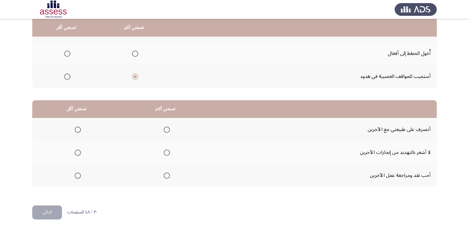
click at [166, 128] on span "Select an option" at bounding box center [167, 130] width 6 height 6
click at [166, 128] on input "Select an option" at bounding box center [167, 130] width 6 height 6
click at [75, 153] on span "Select an option" at bounding box center [78, 153] width 6 height 6
click at [75, 153] on input "Select an option" at bounding box center [78, 153] width 6 height 6
click at [45, 207] on button "التالي" at bounding box center [47, 212] width 30 height 14
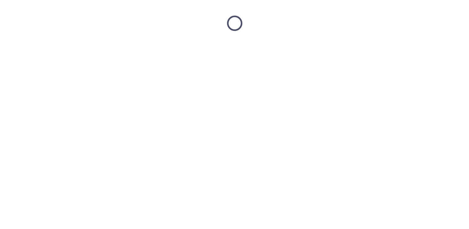
scroll to position [0, 0]
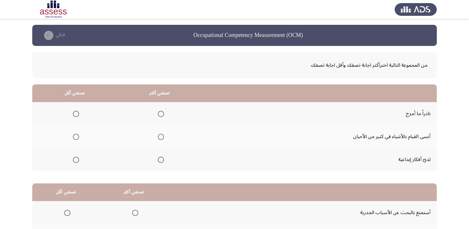
click at [159, 157] on span "Select an option" at bounding box center [161, 160] width 6 height 6
click at [159, 157] on input "Select an option" at bounding box center [161, 160] width 6 height 6
click at [73, 115] on span "Select an option" at bounding box center [76, 114] width 6 height 6
click at [73, 115] on input "Select an option" at bounding box center [76, 114] width 6 height 6
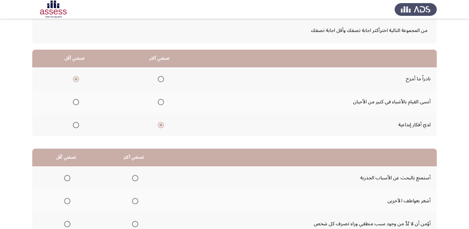
scroll to position [83, 0]
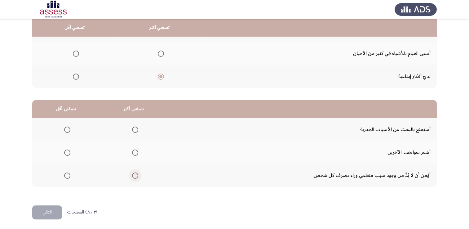
click at [131, 174] on label "Select an option" at bounding box center [134, 176] width 9 height 6
click at [132, 174] on input "Select an option" at bounding box center [135, 176] width 6 height 6
click at [68, 127] on span "Select an option" at bounding box center [67, 130] width 6 height 6
click at [68, 127] on input "Select an option" at bounding box center [67, 130] width 6 height 6
click at [137, 127] on span "Select an option" at bounding box center [135, 130] width 6 height 6
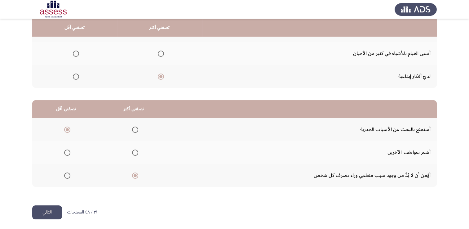
click at [137, 127] on input "Select an option" at bounding box center [135, 130] width 6 height 6
click at [65, 174] on span "Select an option" at bounding box center [67, 176] width 6 height 6
click at [65, 174] on input "Select an option" at bounding box center [67, 176] width 6 height 6
click at [55, 209] on button "التالي" at bounding box center [47, 212] width 30 height 14
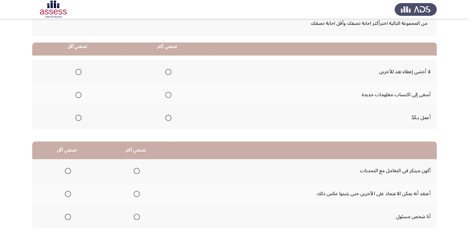
scroll to position [62, 0]
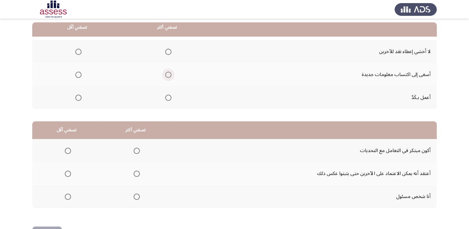
click at [169, 75] on span "Select an option" at bounding box center [168, 75] width 6 height 6
click at [169, 75] on input "Select an option" at bounding box center [168, 75] width 6 height 6
click at [77, 52] on span "Select an option" at bounding box center [78, 52] width 6 height 6
click at [77, 52] on input "Select an option" at bounding box center [78, 52] width 6 height 6
click at [137, 197] on span "Select an option" at bounding box center [137, 197] width 6 height 6
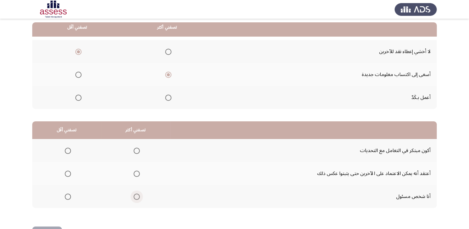
click at [137, 197] on input "Select an option" at bounding box center [137, 197] width 6 height 6
click at [65, 171] on span "Select an option" at bounding box center [68, 174] width 6 height 6
click at [65, 171] on input "Select an option" at bounding box center [68, 174] width 6 height 6
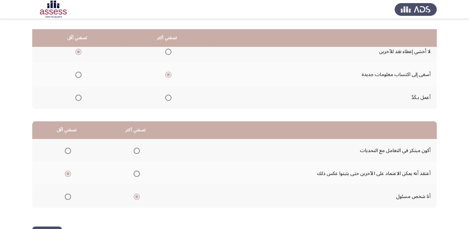
scroll to position [83, 0]
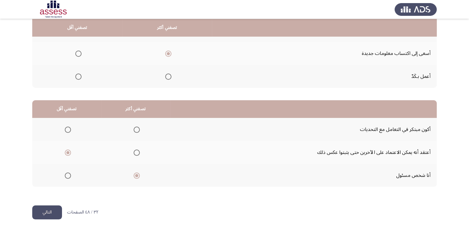
click at [44, 210] on button "التالي" at bounding box center [47, 212] width 30 height 14
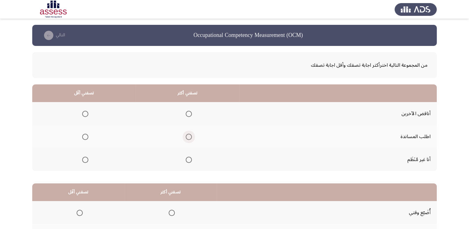
click at [188, 135] on span "Select an option" at bounding box center [189, 137] width 6 height 6
click at [188, 135] on input "Select an option" at bounding box center [189, 137] width 6 height 6
click at [89, 114] on th at bounding box center [84, 113] width 104 height 23
click at [85, 113] on span "Select an option" at bounding box center [85, 114] width 6 height 6
click at [85, 113] on input "Select an option" at bounding box center [85, 114] width 6 height 6
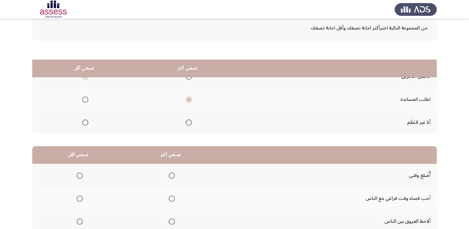
scroll to position [83, 0]
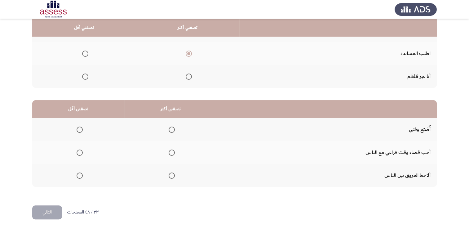
click at [172, 174] on span "Select an option" at bounding box center [172, 176] width 6 height 6
click at [172, 174] on input "Select an option" at bounding box center [172, 176] width 6 height 6
click at [77, 150] on span "Select an option" at bounding box center [80, 153] width 6 height 6
click at [77, 150] on input "Select an option" at bounding box center [80, 153] width 6 height 6
click at [50, 213] on button "التالي" at bounding box center [47, 212] width 30 height 14
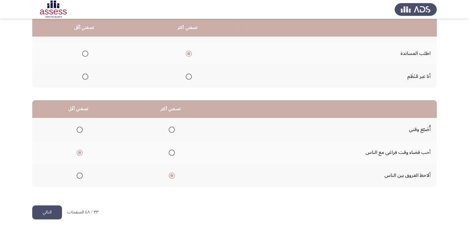
scroll to position [0, 0]
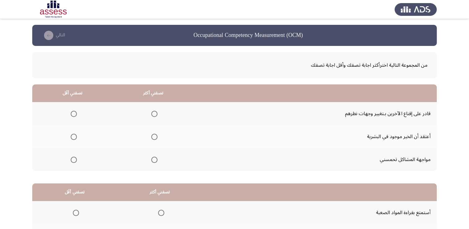
click at [154, 109] on mat-radio-group "Select an option" at bounding box center [153, 113] width 9 height 11
click at [154, 111] on span "Select an option" at bounding box center [154, 114] width 6 height 6
click at [154, 111] on input "Select an option" at bounding box center [154, 114] width 6 height 6
click at [71, 161] on span "Select an option" at bounding box center [74, 160] width 6 height 6
click at [71, 161] on input "Select an option" at bounding box center [74, 160] width 6 height 6
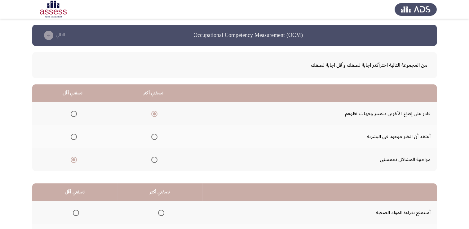
scroll to position [83, 0]
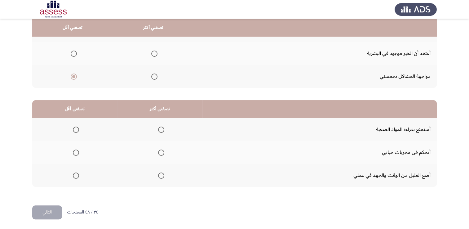
click at [162, 151] on span "Select an option" at bounding box center [161, 153] width 6 height 6
click at [162, 151] on input "Select an option" at bounding box center [161, 153] width 6 height 6
click at [77, 175] on span "Select an option" at bounding box center [76, 176] width 6 height 6
click at [77, 175] on input "Select an option" at bounding box center [76, 176] width 6 height 6
click at [54, 208] on button "التالي" at bounding box center [47, 212] width 30 height 14
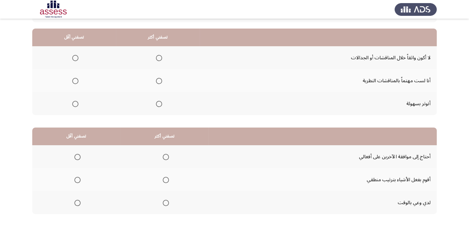
scroll to position [21, 0]
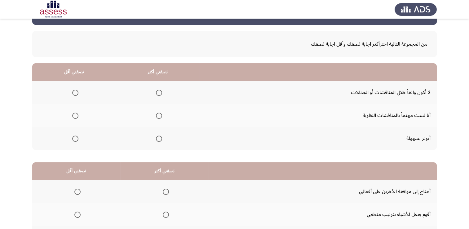
click at [76, 139] on span "Select an option" at bounding box center [75, 139] width 6 height 6
click at [76, 139] on input "Select an option" at bounding box center [75, 139] width 6 height 6
click at [159, 116] on span "Select an option" at bounding box center [159, 116] width 6 height 6
click at [159, 116] on input "Select an option" at bounding box center [159, 116] width 6 height 6
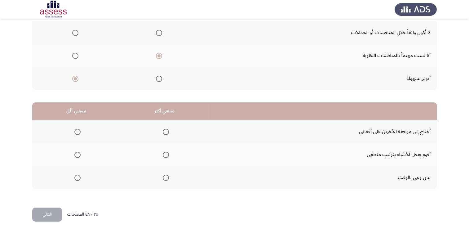
scroll to position [83, 0]
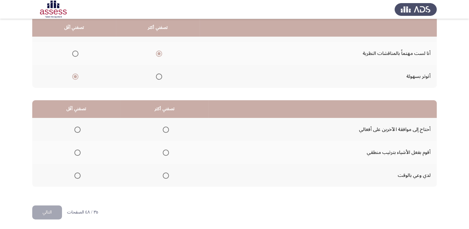
click at [165, 175] on span "Select an option" at bounding box center [166, 176] width 6 height 6
click at [165, 175] on input "Select an option" at bounding box center [166, 176] width 6 height 6
click at [168, 151] on th at bounding box center [164, 152] width 88 height 23
click at [166, 153] on span "Select an option" at bounding box center [166, 153] width 6 height 6
click at [166, 153] on input "Select an option" at bounding box center [166, 153] width 6 height 6
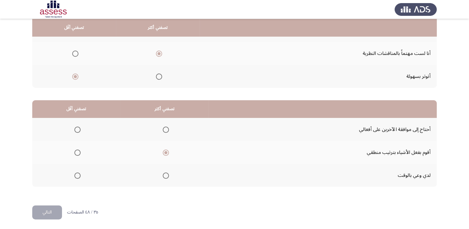
click at [77, 177] on span "Select an option" at bounding box center [77, 176] width 6 height 6
click at [77, 177] on input "Select an option" at bounding box center [77, 176] width 6 height 6
click at [54, 207] on button "التالي" at bounding box center [47, 212] width 30 height 14
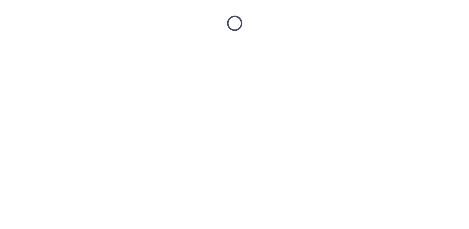
scroll to position [0, 0]
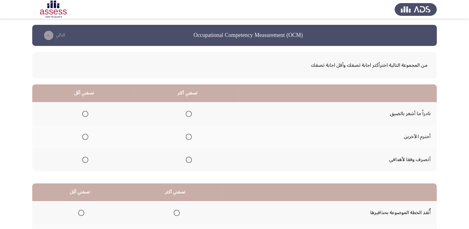
click at [187, 162] on mat-radio-group "Select an option" at bounding box center [187, 159] width 9 height 11
click at [187, 158] on span "Select an option" at bounding box center [189, 160] width 6 height 6
click at [187, 158] on input "Select an option" at bounding box center [189, 160] width 6 height 6
click at [83, 137] on span "Select an option" at bounding box center [85, 137] width 6 height 6
click at [83, 137] on input "Select an option" at bounding box center [85, 137] width 6 height 6
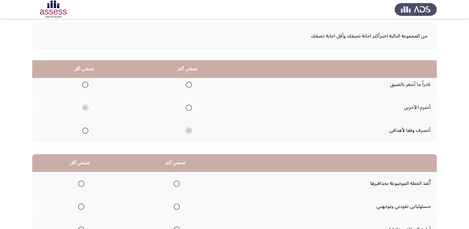
scroll to position [83, 0]
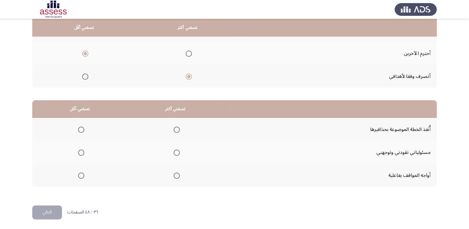
click at [174, 153] on span "Select an option" at bounding box center [177, 153] width 6 height 6
click at [174, 153] on input "Select an option" at bounding box center [177, 153] width 6 height 6
click at [77, 175] on label "Select an option" at bounding box center [80, 176] width 9 height 6
click at [78, 175] on input "Select an option" at bounding box center [81, 176] width 6 height 6
click at [45, 206] on button "التالي" at bounding box center [47, 212] width 30 height 14
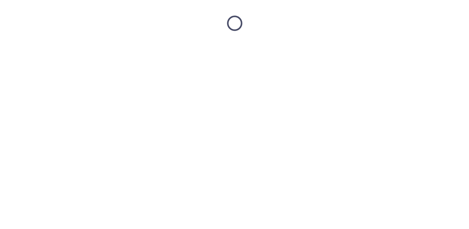
scroll to position [0, 0]
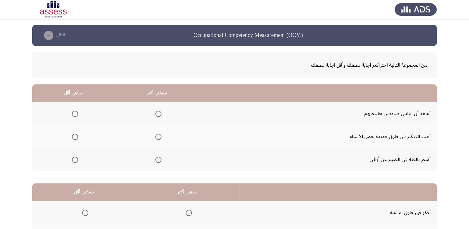
click at [159, 136] on span "Select an option" at bounding box center [158, 137] width 6 height 6
click at [159, 136] on input "Select an option" at bounding box center [158, 137] width 6 height 6
click at [72, 161] on span "Select an option" at bounding box center [75, 160] width 6 height 6
click at [72, 161] on input "Select an option" at bounding box center [75, 160] width 6 height 6
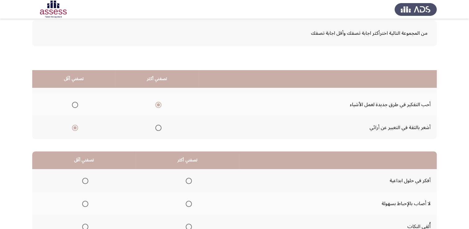
scroll to position [83, 0]
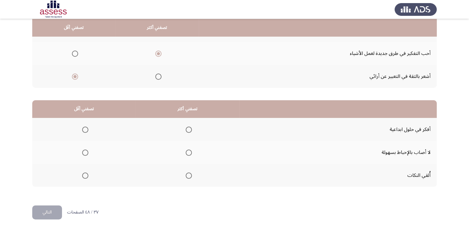
click at [191, 151] on th at bounding box center [188, 152] width 104 height 23
click at [186, 153] on span "Select an option" at bounding box center [189, 153] width 6 height 6
click at [186, 153] on input "Select an option" at bounding box center [189, 153] width 6 height 6
click at [82, 131] on span "Select an option" at bounding box center [85, 130] width 6 height 6
click at [82, 131] on input "Select an option" at bounding box center [85, 130] width 6 height 6
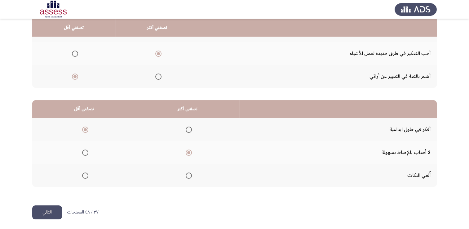
click at [50, 209] on button "التالي" at bounding box center [47, 212] width 30 height 14
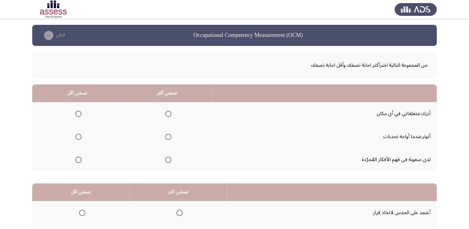
click at [167, 161] on span "Select an option" at bounding box center [168, 160] width 6 height 6
click at [167, 161] on input "Select an option" at bounding box center [168, 160] width 6 height 6
click at [78, 116] on span "Select an option" at bounding box center [78, 114] width 6 height 6
click at [78, 116] on input "Select an option" at bounding box center [78, 114] width 6 height 6
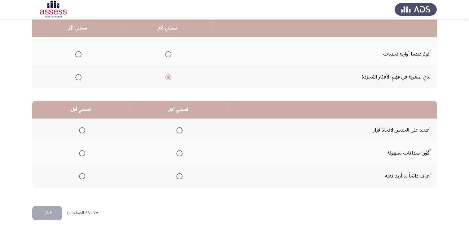
scroll to position [83, 0]
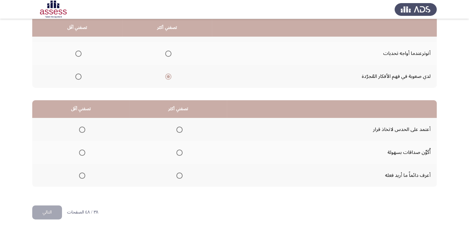
click at [181, 174] on span "Select an option" at bounding box center [180, 176] width 6 height 6
click at [181, 174] on input "Select an option" at bounding box center [180, 176] width 6 height 6
click at [84, 150] on span "Select an option" at bounding box center [82, 153] width 6 height 6
click at [84, 150] on input "Select an option" at bounding box center [82, 153] width 6 height 6
click at [50, 208] on button "التالي" at bounding box center [47, 212] width 30 height 14
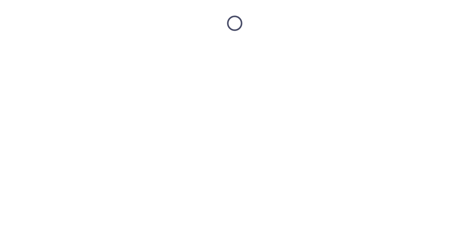
scroll to position [0, 0]
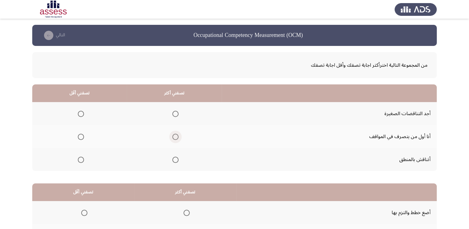
click at [175, 137] on span "Select an option" at bounding box center [176, 137] width 6 height 6
click at [175, 137] on input "Select an option" at bounding box center [176, 137] width 6 height 6
click at [81, 158] on span "Select an option" at bounding box center [81, 160] width 6 height 6
click at [81, 158] on input "Select an option" at bounding box center [81, 160] width 6 height 6
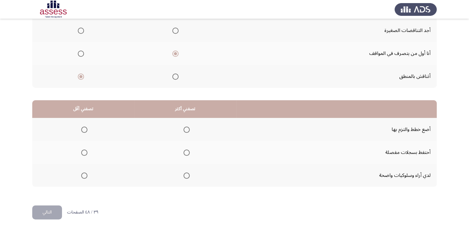
scroll to position [83, 0]
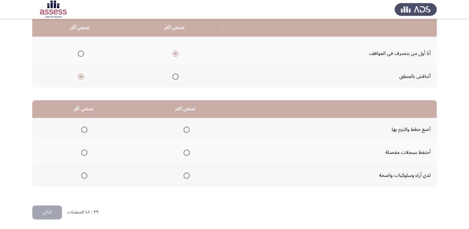
click at [186, 130] on span "Select an option" at bounding box center [187, 130] width 6 height 6
click at [186, 130] on input "Select an option" at bounding box center [187, 130] width 6 height 6
click at [85, 174] on span "Select an option" at bounding box center [84, 176] width 6 height 6
click at [85, 174] on input "Select an option" at bounding box center [84, 176] width 6 height 6
click at [44, 213] on button "التالي" at bounding box center [47, 212] width 30 height 14
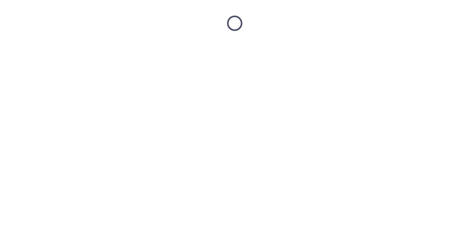
scroll to position [0, 0]
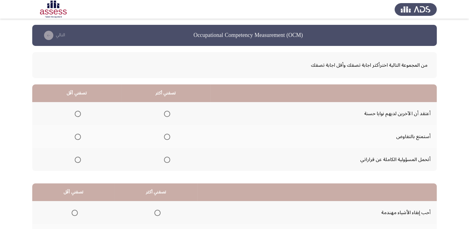
click at [166, 157] on span "Select an option" at bounding box center [167, 160] width 6 height 6
click at [166, 157] on input "Select an option" at bounding box center [167, 160] width 6 height 6
click at [79, 136] on span "Select an option" at bounding box center [78, 137] width 6 height 6
click at [79, 136] on input "Select an option" at bounding box center [78, 137] width 6 height 6
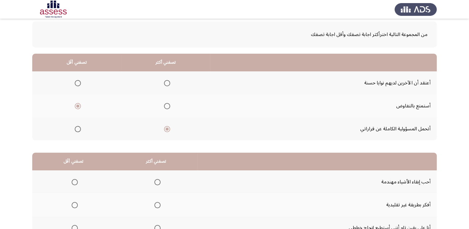
scroll to position [62, 0]
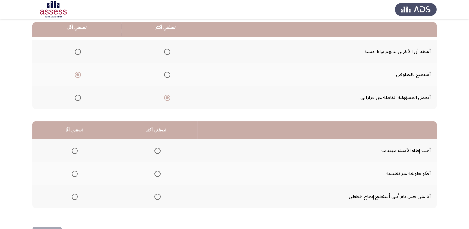
click at [156, 174] on span "Select an option" at bounding box center [158, 174] width 6 height 6
click at [156, 174] on input "Select an option" at bounding box center [158, 174] width 6 height 6
click at [159, 197] on th at bounding box center [156, 196] width 83 height 23
click at [158, 197] on span "Select an option" at bounding box center [158, 197] width 6 height 6
click at [158, 197] on input "Select an option" at bounding box center [158, 197] width 6 height 6
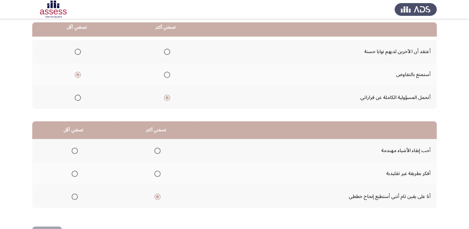
click at [74, 174] on span "Select an option" at bounding box center [75, 174] width 6 height 6
click at [74, 174] on input "Select an option" at bounding box center [75, 174] width 6 height 6
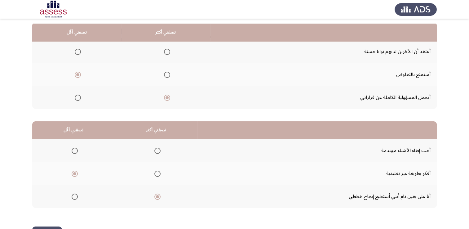
scroll to position [83, 0]
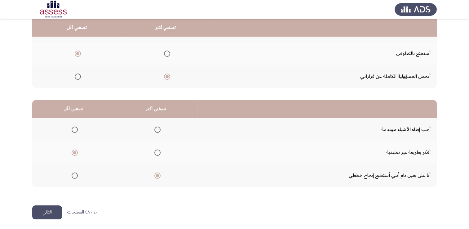
click at [37, 207] on button "التالي" at bounding box center [47, 212] width 30 height 14
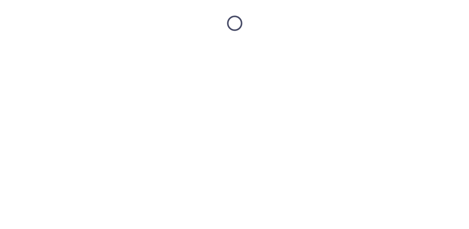
scroll to position [0, 0]
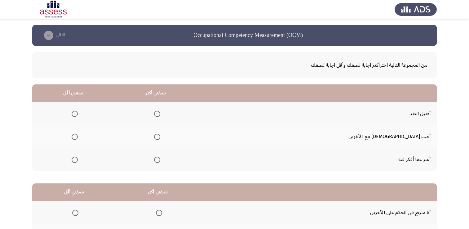
click at [160, 115] on span "Select an option" at bounding box center [157, 114] width 6 height 6
click at [160, 115] on input "Select an option" at bounding box center [157, 114] width 6 height 6
click at [78, 160] on span "Select an option" at bounding box center [75, 160] width 6 height 6
click at [78, 160] on input "Select an option" at bounding box center [75, 160] width 6 height 6
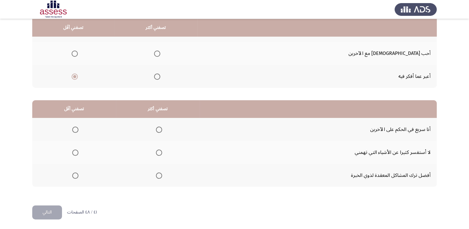
click at [72, 127] on span "Select an option" at bounding box center [75, 130] width 6 height 6
click at [72, 127] on input "Select an option" at bounding box center [75, 130] width 6 height 6
click at [154, 152] on label "Select an option" at bounding box center [158, 153] width 9 height 6
click at [156, 152] on input "Select an option" at bounding box center [159, 153] width 6 height 6
click at [58, 209] on button "التالي" at bounding box center [47, 212] width 30 height 14
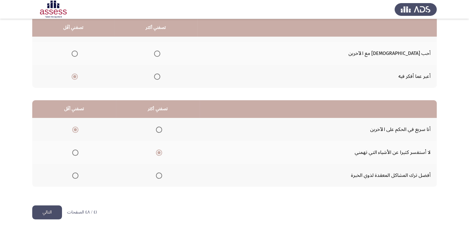
scroll to position [0, 0]
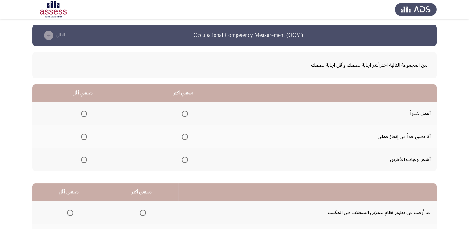
click at [184, 137] on span "Select an option" at bounding box center [185, 137] width 6 height 6
click at [184, 137] on input "Select an option" at bounding box center [185, 137] width 6 height 6
click at [82, 159] on span "Select an option" at bounding box center [84, 160] width 6 height 6
click at [82, 159] on input "Select an option" at bounding box center [84, 160] width 6 height 6
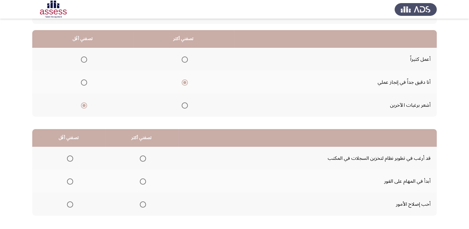
scroll to position [62, 0]
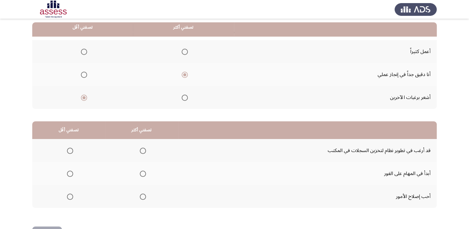
click at [142, 194] on span "Select an option" at bounding box center [143, 197] width 6 height 6
click at [142, 194] on input "Select an option" at bounding box center [143, 197] width 6 height 6
click at [70, 175] on span "Select an option" at bounding box center [70, 174] width 6 height 6
click at [70, 175] on input "Select an option" at bounding box center [70, 174] width 6 height 6
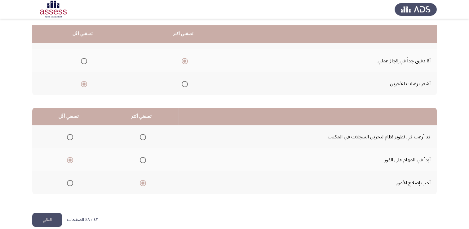
scroll to position [83, 0]
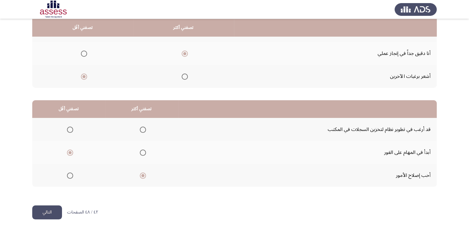
click at [42, 211] on button "التالي" at bounding box center [47, 212] width 30 height 14
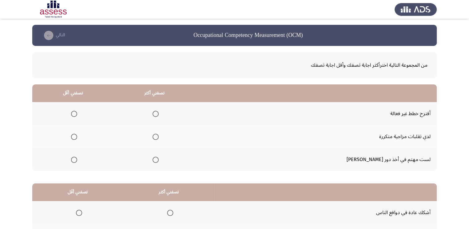
click at [159, 162] on span "Select an option" at bounding box center [156, 160] width 6 height 6
click at [159, 162] on input "Select an option" at bounding box center [156, 160] width 6 height 6
click at [77, 136] on span "Select an option" at bounding box center [74, 137] width 6 height 6
click at [77, 136] on input "Select an option" at bounding box center [74, 137] width 6 height 6
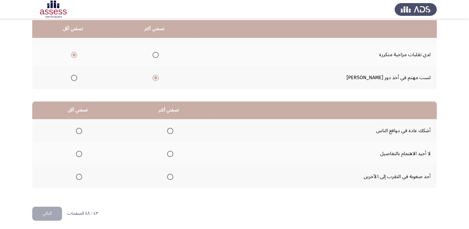
scroll to position [83, 0]
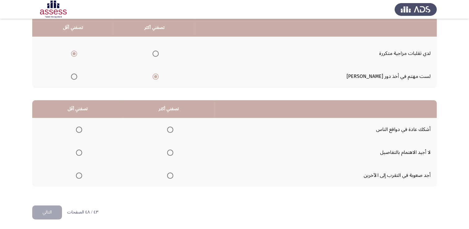
click at [167, 125] on mat-radio-group "Select an option" at bounding box center [169, 129] width 9 height 11
click at [169, 128] on span "Select an option" at bounding box center [170, 130] width 6 height 6
click at [169, 128] on input "Select an option" at bounding box center [170, 130] width 6 height 6
click at [78, 153] on span "Select an option" at bounding box center [79, 153] width 6 height 6
click at [78, 153] on input "Select an option" at bounding box center [79, 153] width 6 height 6
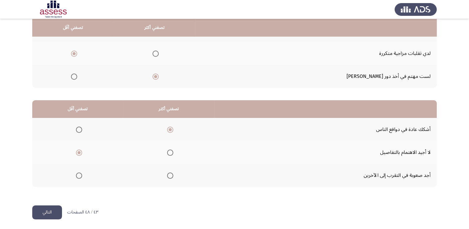
click at [56, 211] on button "التالي" at bounding box center [47, 212] width 30 height 14
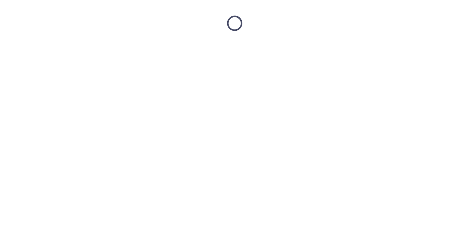
scroll to position [0, 0]
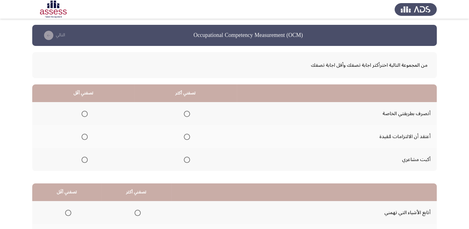
click at [184, 113] on span "Select an option" at bounding box center [187, 114] width 6 height 6
click at [184, 113] on input "Select an option" at bounding box center [187, 114] width 6 height 6
click at [83, 158] on span "Select an option" at bounding box center [85, 160] width 6 height 6
click at [83, 158] on input "Select an option" at bounding box center [85, 160] width 6 height 6
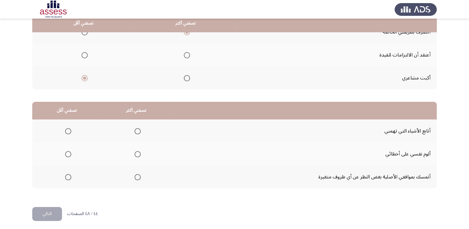
scroll to position [83, 0]
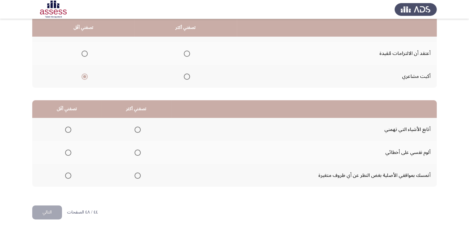
click at [138, 128] on span "Select an option" at bounding box center [138, 130] width 6 height 6
click at [138, 128] on input "Select an option" at bounding box center [138, 130] width 6 height 6
click at [70, 152] on span "Select an option" at bounding box center [68, 153] width 6 height 6
click at [70, 152] on input "Select an option" at bounding box center [68, 153] width 6 height 6
click at [55, 212] on button "التالي" at bounding box center [47, 212] width 30 height 14
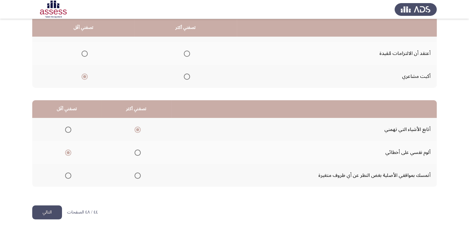
scroll to position [0, 0]
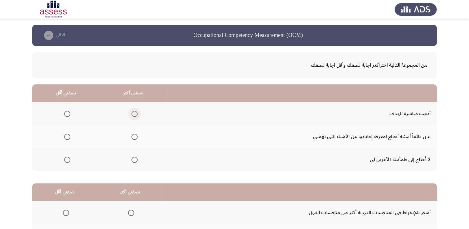
click at [136, 112] on span "Select an option" at bounding box center [135, 114] width 6 height 6
click at [136, 112] on input "Select an option" at bounding box center [135, 114] width 6 height 6
click at [67, 135] on span "Select an option" at bounding box center [67, 137] width 6 height 6
click at [67, 135] on input "Select an option" at bounding box center [67, 137] width 6 height 6
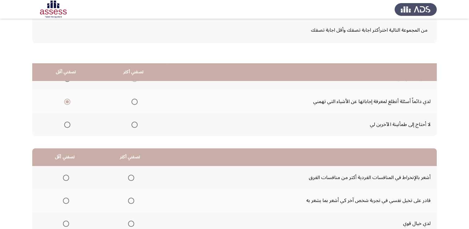
scroll to position [83, 0]
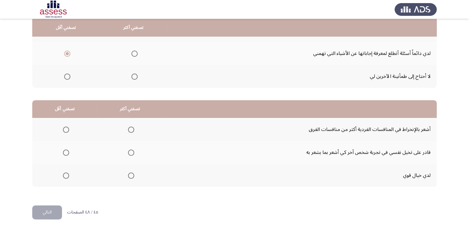
click at [130, 153] on span "Select an option" at bounding box center [131, 153] width 6 height 6
click at [130, 153] on input "Select an option" at bounding box center [131, 153] width 6 height 6
click at [65, 128] on span "Select an option" at bounding box center [66, 130] width 6 height 6
click at [65, 128] on input "Select an option" at bounding box center [66, 130] width 6 height 6
click at [66, 177] on span "Select an option" at bounding box center [66, 176] width 6 height 6
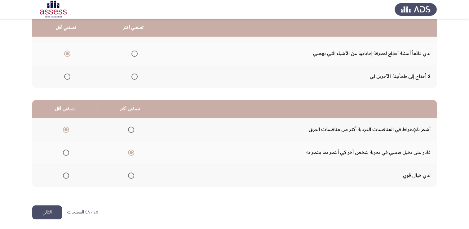
click at [66, 177] on input "Select an option" at bounding box center [66, 176] width 6 height 6
click at [47, 210] on button "التالي" at bounding box center [47, 212] width 30 height 14
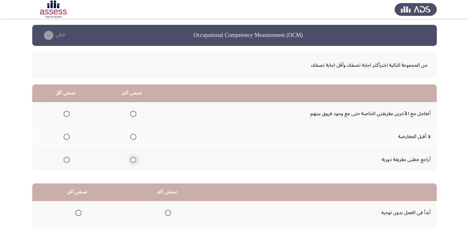
click at [133, 157] on span "Select an option" at bounding box center [133, 160] width 6 height 6
click at [133, 157] on input "Select an option" at bounding box center [133, 160] width 6 height 6
click at [65, 115] on span "Select an option" at bounding box center [67, 114] width 6 height 6
click at [65, 115] on input "Select an option" at bounding box center [67, 114] width 6 height 6
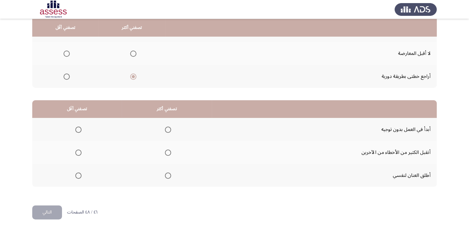
click at [167, 131] on span "Select an option" at bounding box center [168, 130] width 6 height 6
click at [167, 131] on input "Select an option" at bounding box center [168, 130] width 6 height 6
click at [78, 174] on span "Select an option" at bounding box center [78, 176] width 6 height 6
click at [78, 174] on input "Select an option" at bounding box center [78, 176] width 6 height 6
click at [53, 210] on button "التالي" at bounding box center [47, 212] width 30 height 14
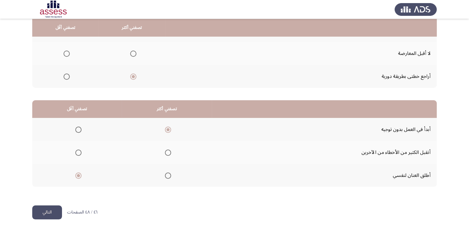
scroll to position [0, 0]
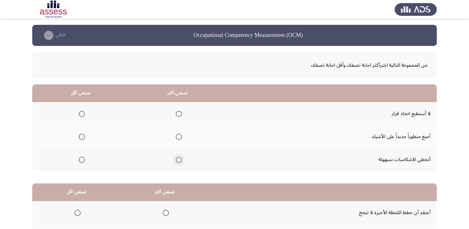
click at [178, 161] on span "Select an option" at bounding box center [179, 160] width 6 height 6
click at [178, 161] on input "Select an option" at bounding box center [179, 160] width 6 height 6
click at [79, 139] on span "Select an option" at bounding box center [82, 137] width 6 height 6
click at [79, 139] on input "Select an option" at bounding box center [82, 137] width 6 height 6
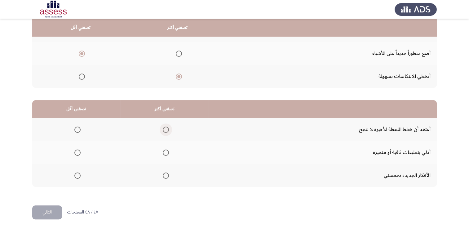
click at [166, 129] on span "Select an option" at bounding box center [166, 130] width 6 height 6
click at [166, 129] on input "Select an option" at bounding box center [166, 130] width 6 height 6
click at [164, 175] on span "Select an option" at bounding box center [166, 176] width 6 height 6
click at [164, 175] on input "Select an option" at bounding box center [166, 176] width 6 height 6
click at [80, 128] on th at bounding box center [76, 129] width 88 height 23
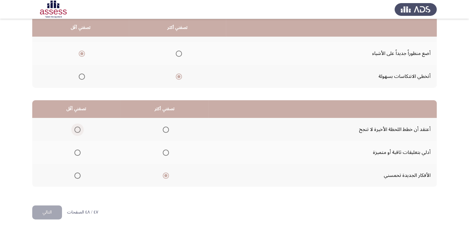
click at [77, 128] on span "Select an option" at bounding box center [77, 130] width 6 height 6
click at [77, 128] on input "Select an option" at bounding box center [77, 130] width 6 height 6
click at [52, 211] on button "التالي" at bounding box center [47, 212] width 30 height 14
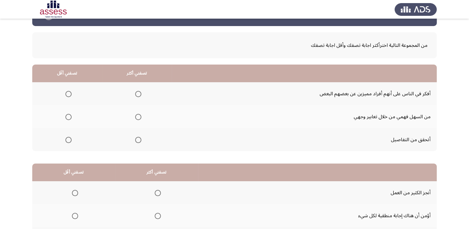
scroll to position [31, 0]
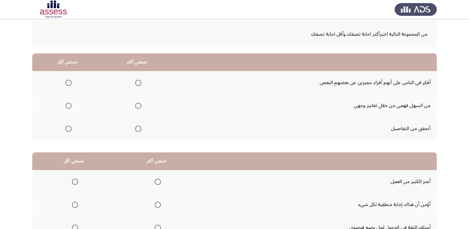
click at [137, 103] on span "Select an option" at bounding box center [138, 106] width 6 height 6
click at [137, 103] on input "Select an option" at bounding box center [138, 106] width 6 height 6
click at [71, 85] on span "Select an option" at bounding box center [68, 83] width 6 height 6
click at [71, 85] on input "Select an option" at bounding box center [68, 83] width 6 height 6
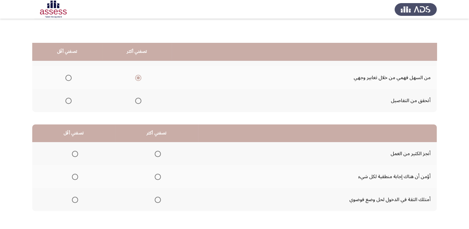
scroll to position [83, 0]
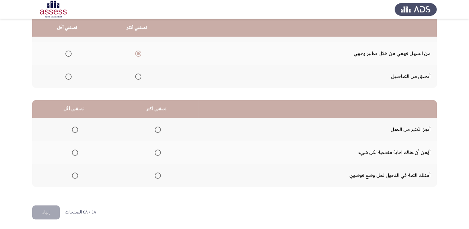
click at [158, 175] on span "Select an option" at bounding box center [158, 176] width 6 height 6
click at [158, 175] on input "Select an option" at bounding box center [158, 176] width 6 height 6
click at [74, 128] on span "Select an option" at bounding box center [75, 130] width 6 height 6
click at [74, 128] on input "Select an option" at bounding box center [75, 130] width 6 height 6
click at [51, 212] on button "إنهاء" at bounding box center [46, 212] width 28 height 14
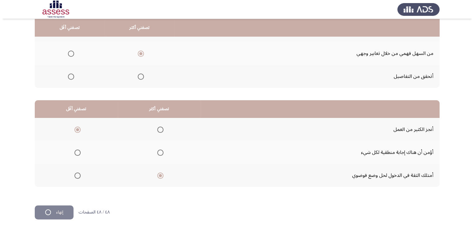
scroll to position [0, 0]
